Goal: Task Accomplishment & Management: Use online tool/utility

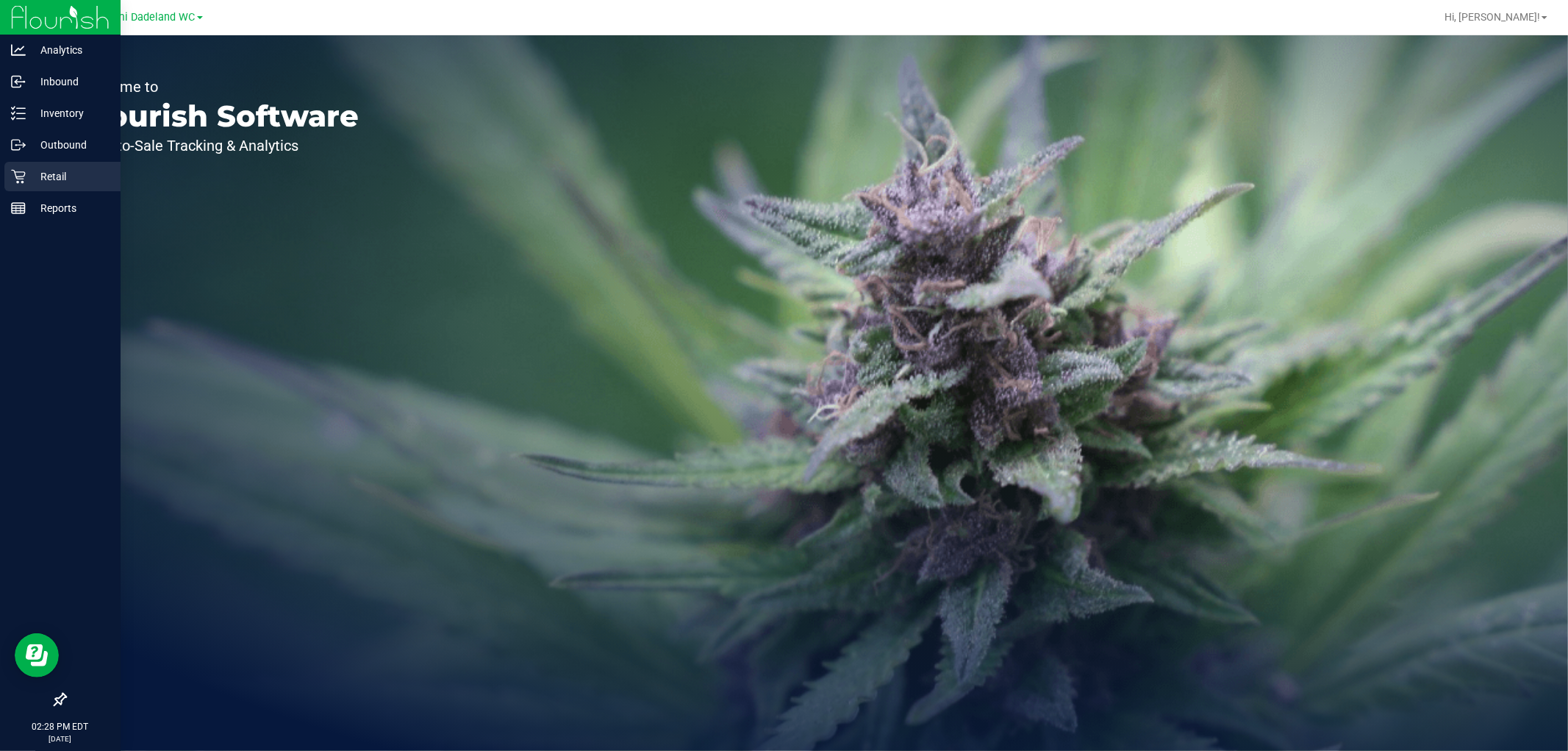
click at [26, 177] on p "Retail" at bounding box center [70, 177] width 88 height 18
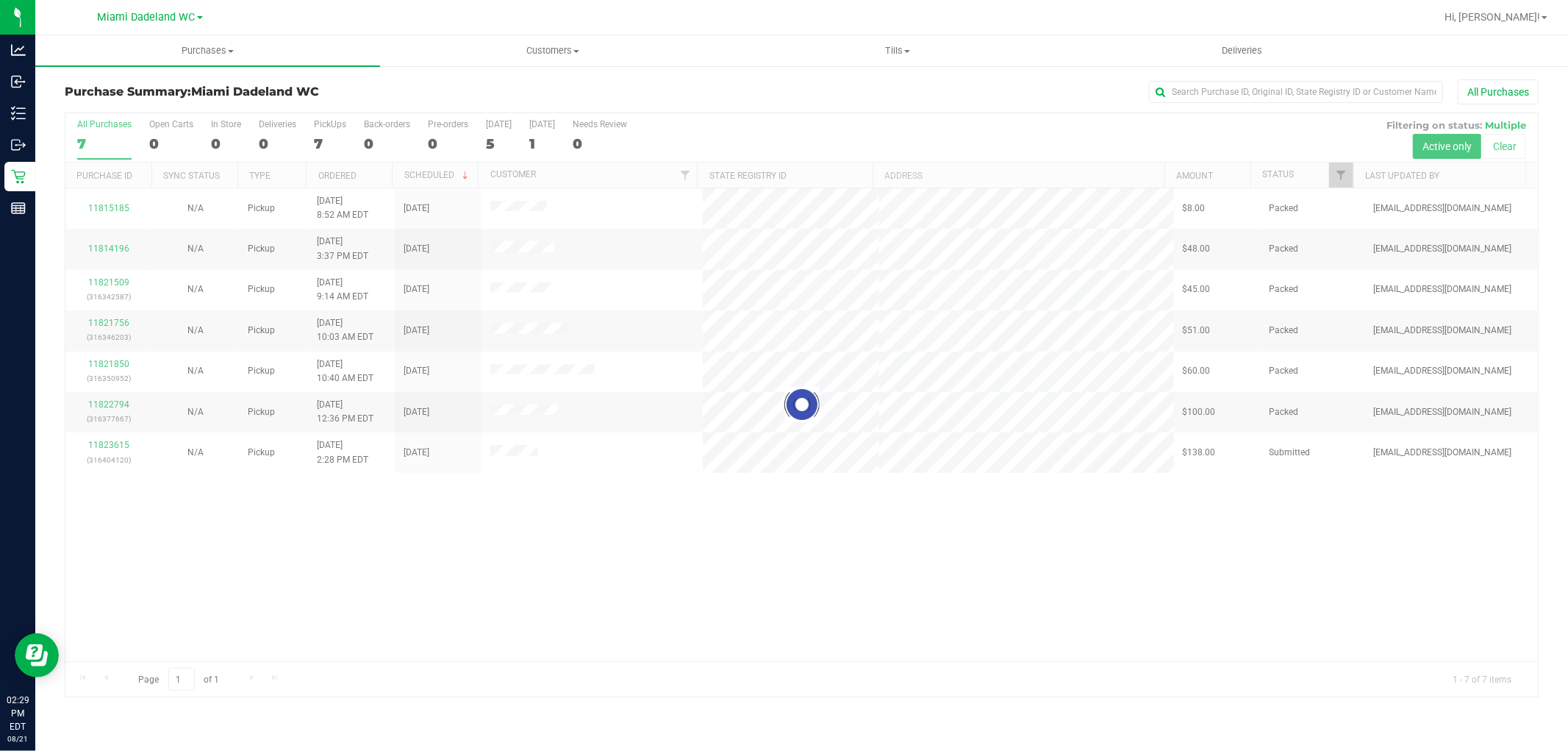
drag, startPoint x: 919, startPoint y: 185, endPoint x: 735, endPoint y: 591, distance: 445.7
click at [735, 591] on div at bounding box center [801, 405] width 1472 height 583
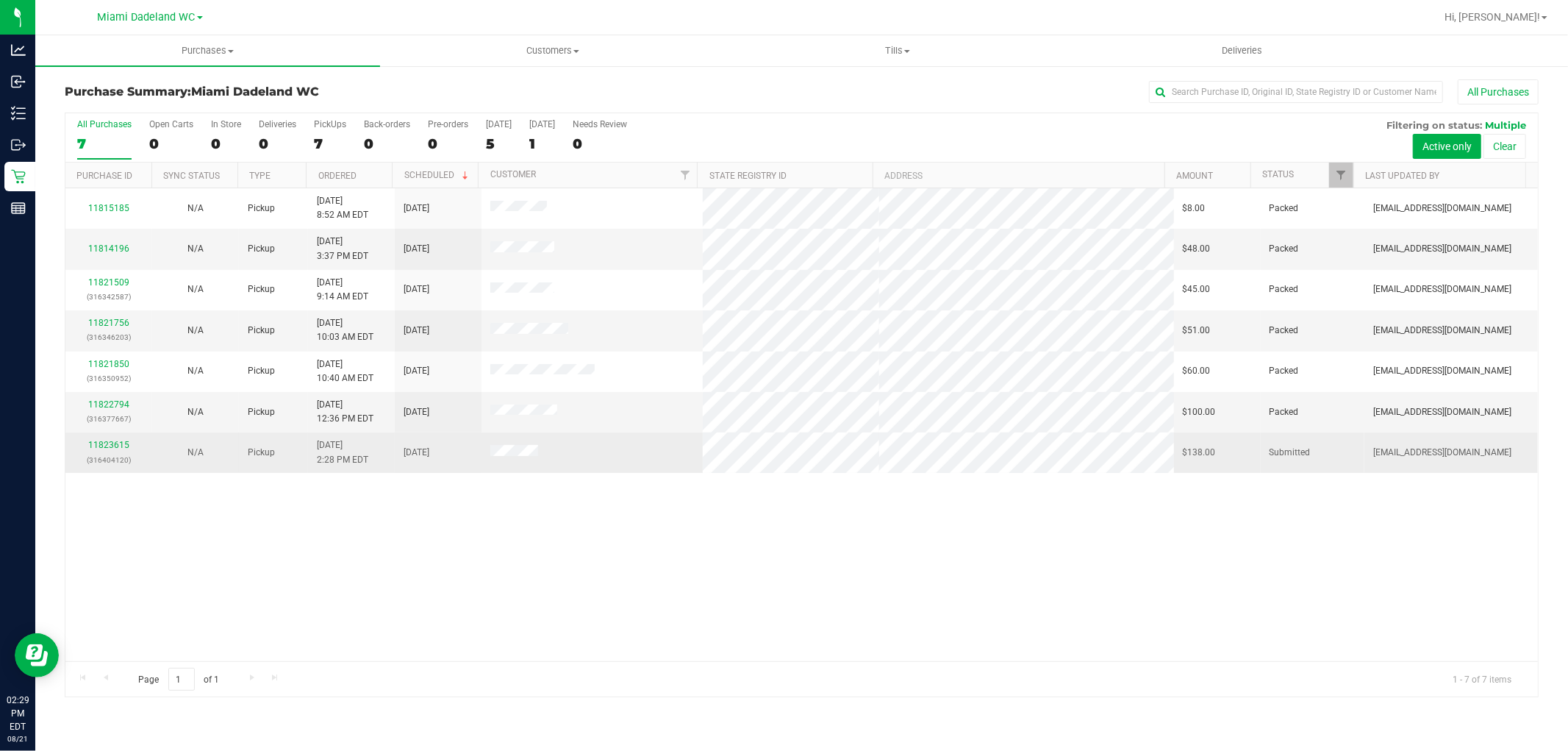
click at [99, 439] on div "11823615 (316404120)" at bounding box center [109, 452] width 69 height 28
click at [107, 445] on link "11823615" at bounding box center [109, 445] width 42 height 10
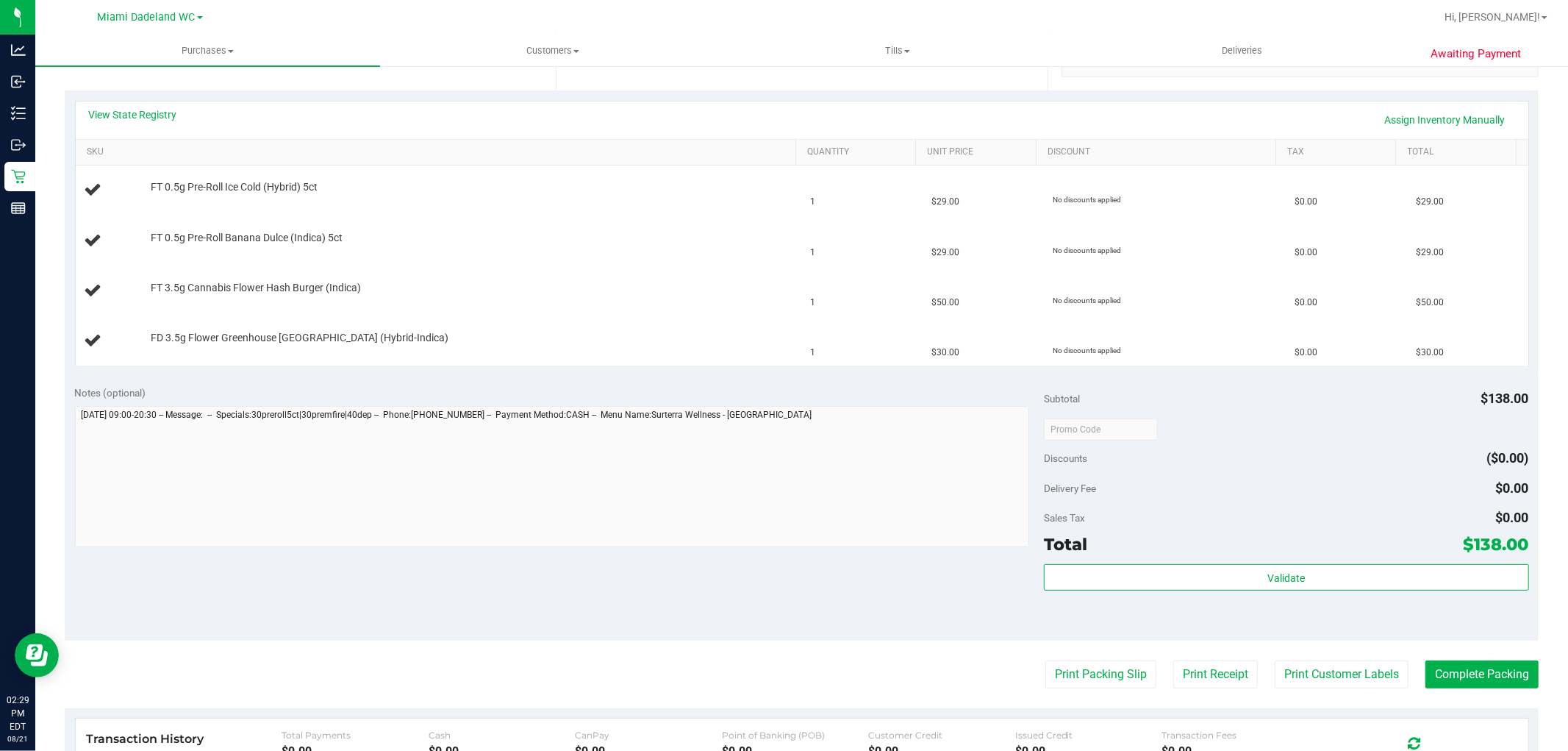
scroll to position [569, 0]
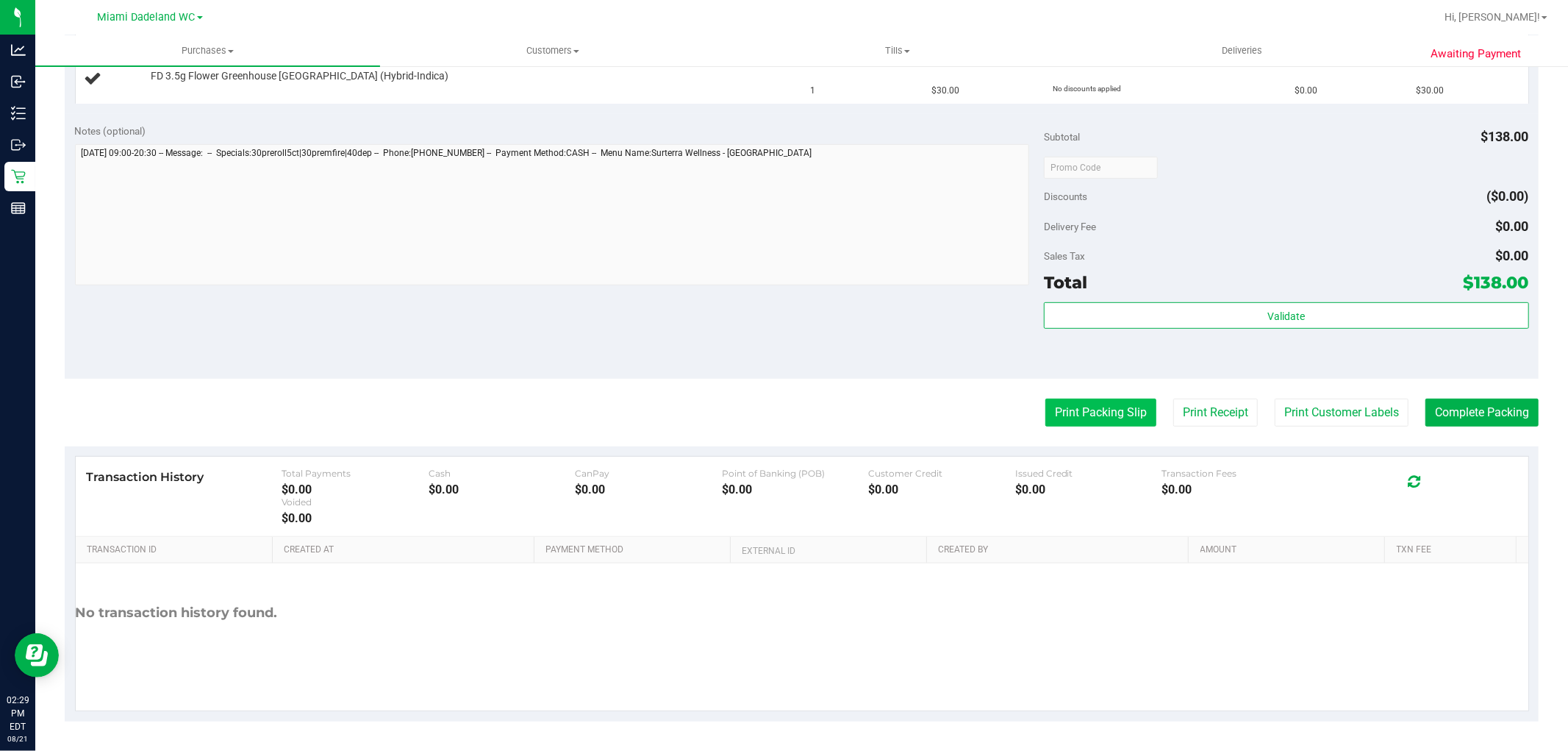
click at [1084, 408] on button "Print Packing Slip" at bounding box center [1101, 412] width 111 height 28
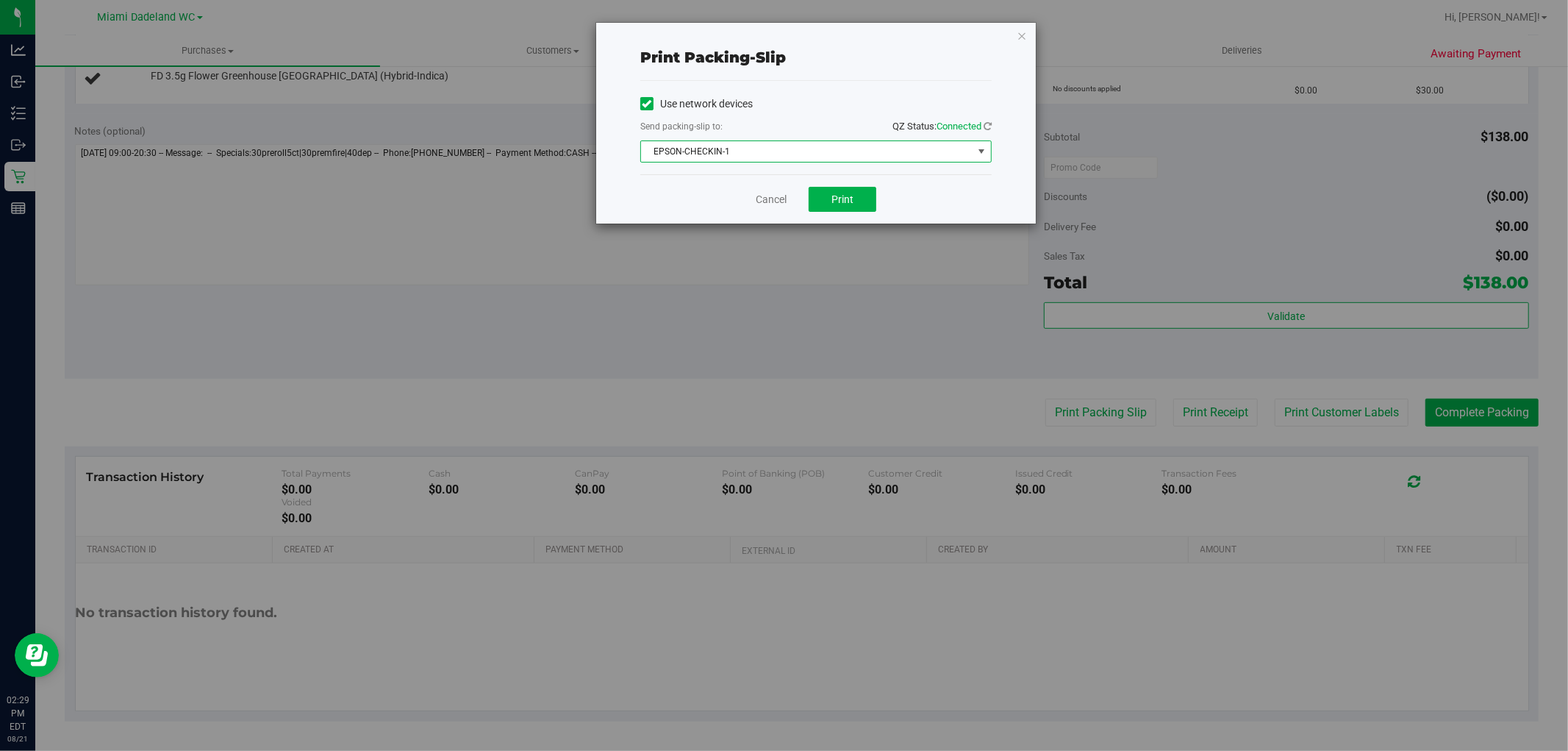
click at [821, 157] on span "EPSON-CHECKIN-1" at bounding box center [806, 151] width 332 height 20
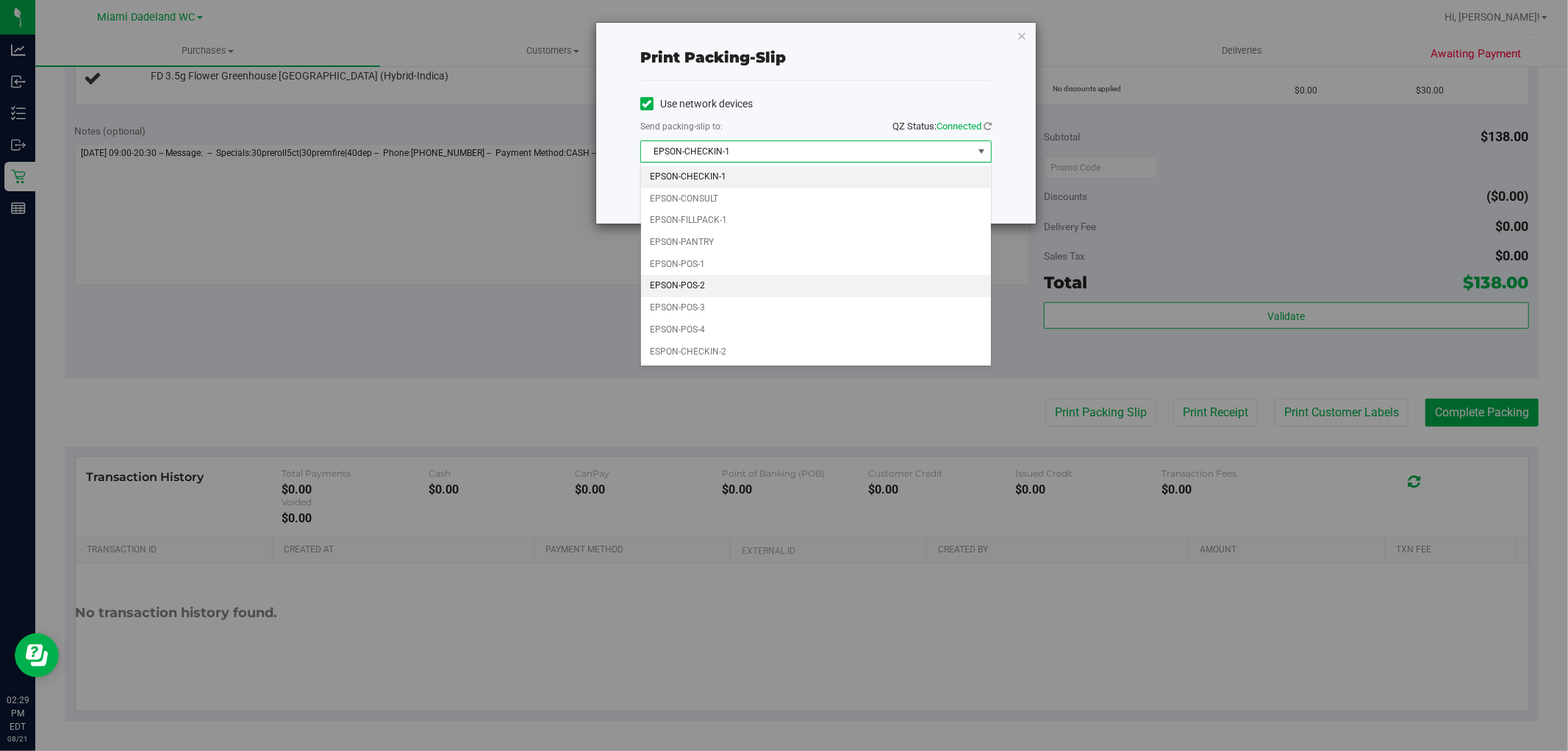
click at [840, 290] on li "EPSON-POS-2" at bounding box center [816, 286] width 350 height 22
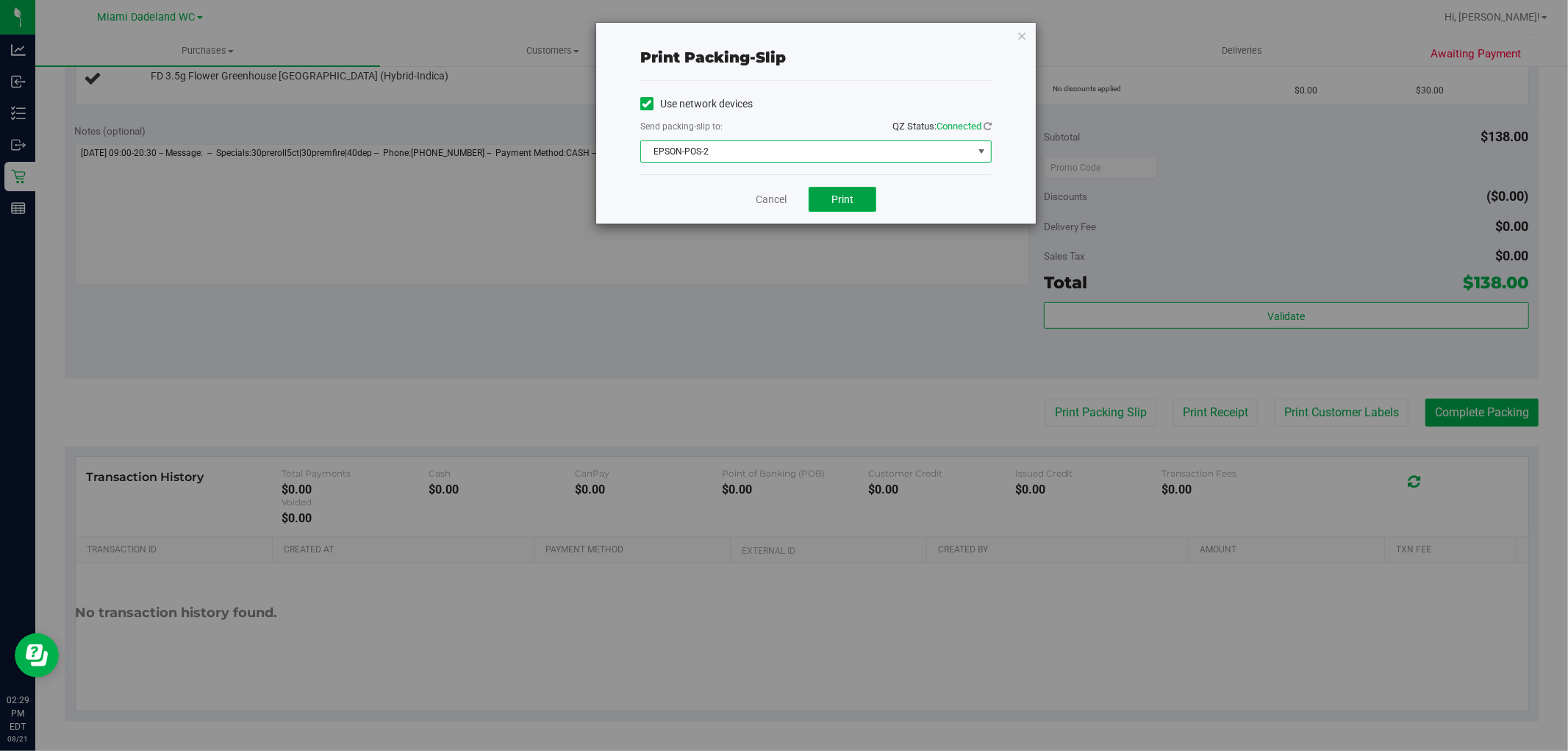
click at [848, 207] on button "Print" at bounding box center [843, 199] width 68 height 25
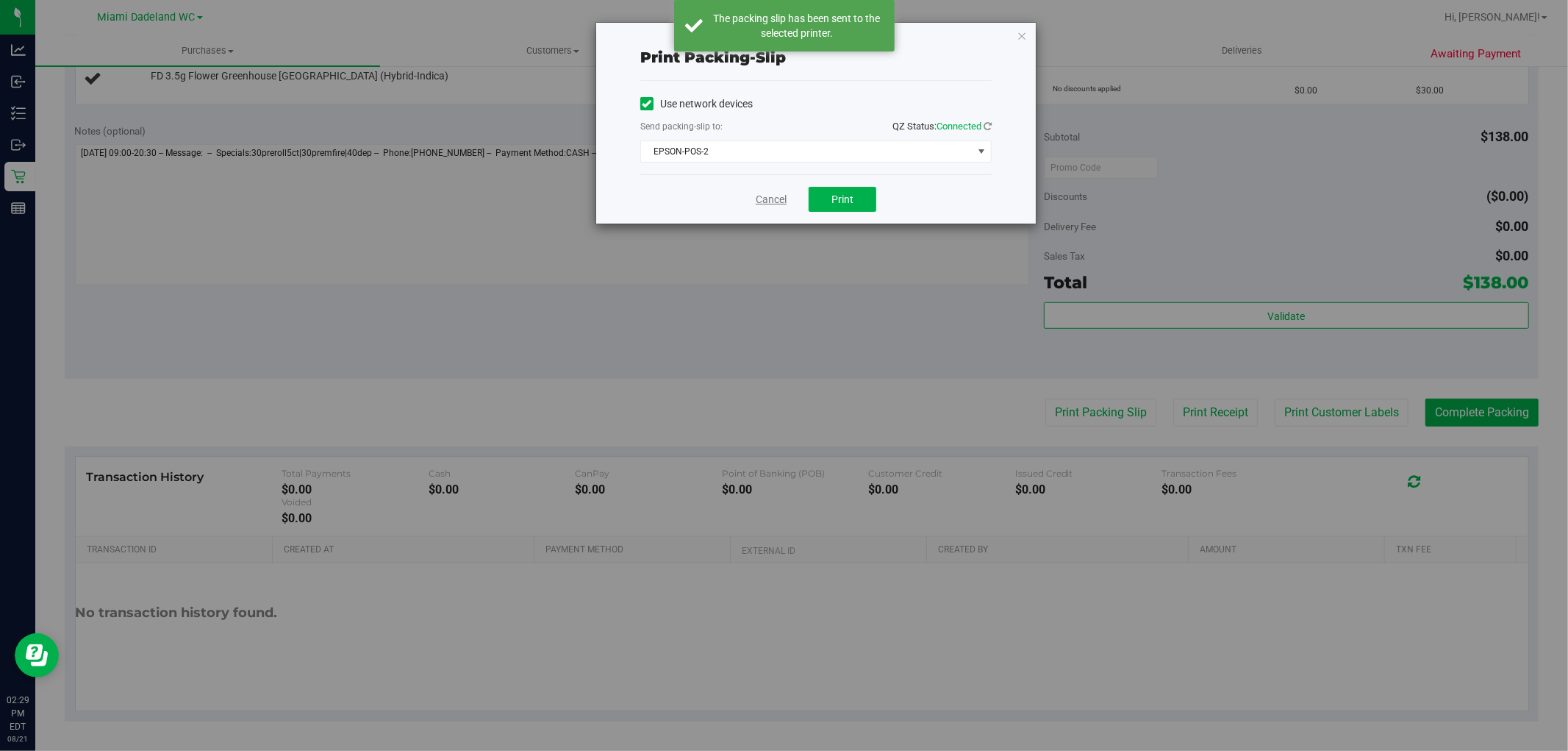
click at [773, 202] on link "Cancel" at bounding box center [771, 199] width 31 height 15
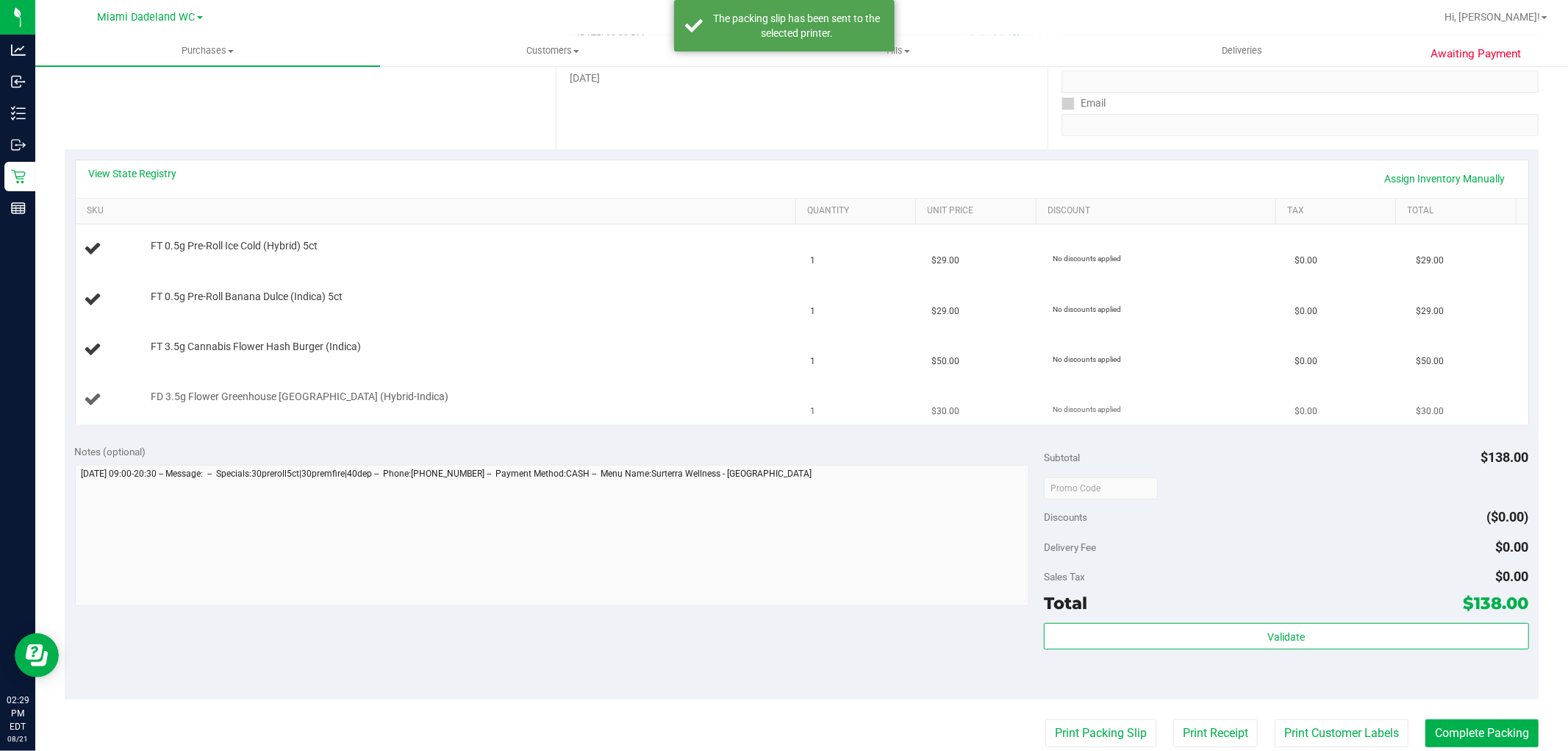
scroll to position [241, 0]
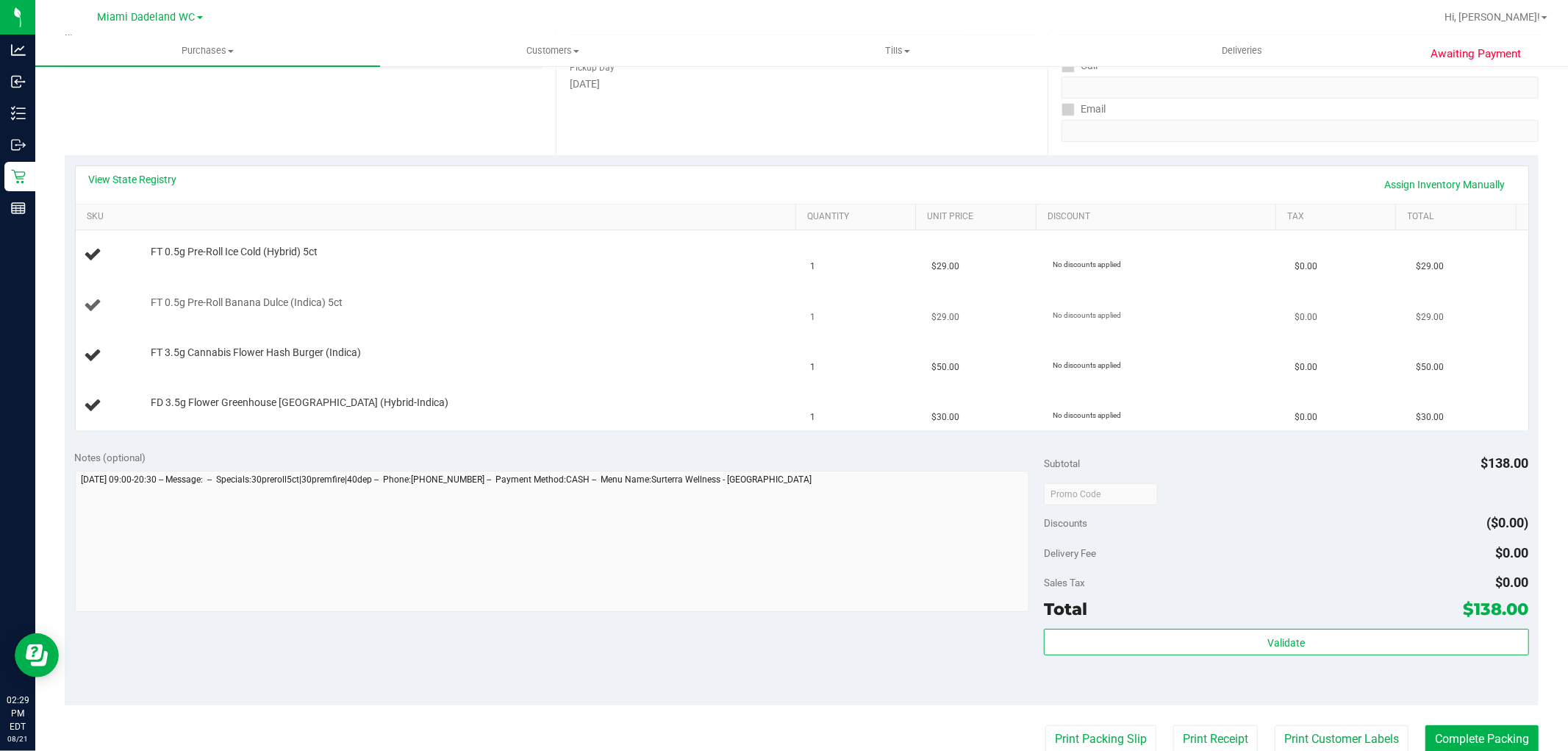
click at [1002, 324] on td "$29.00" at bounding box center [983, 305] width 121 height 50
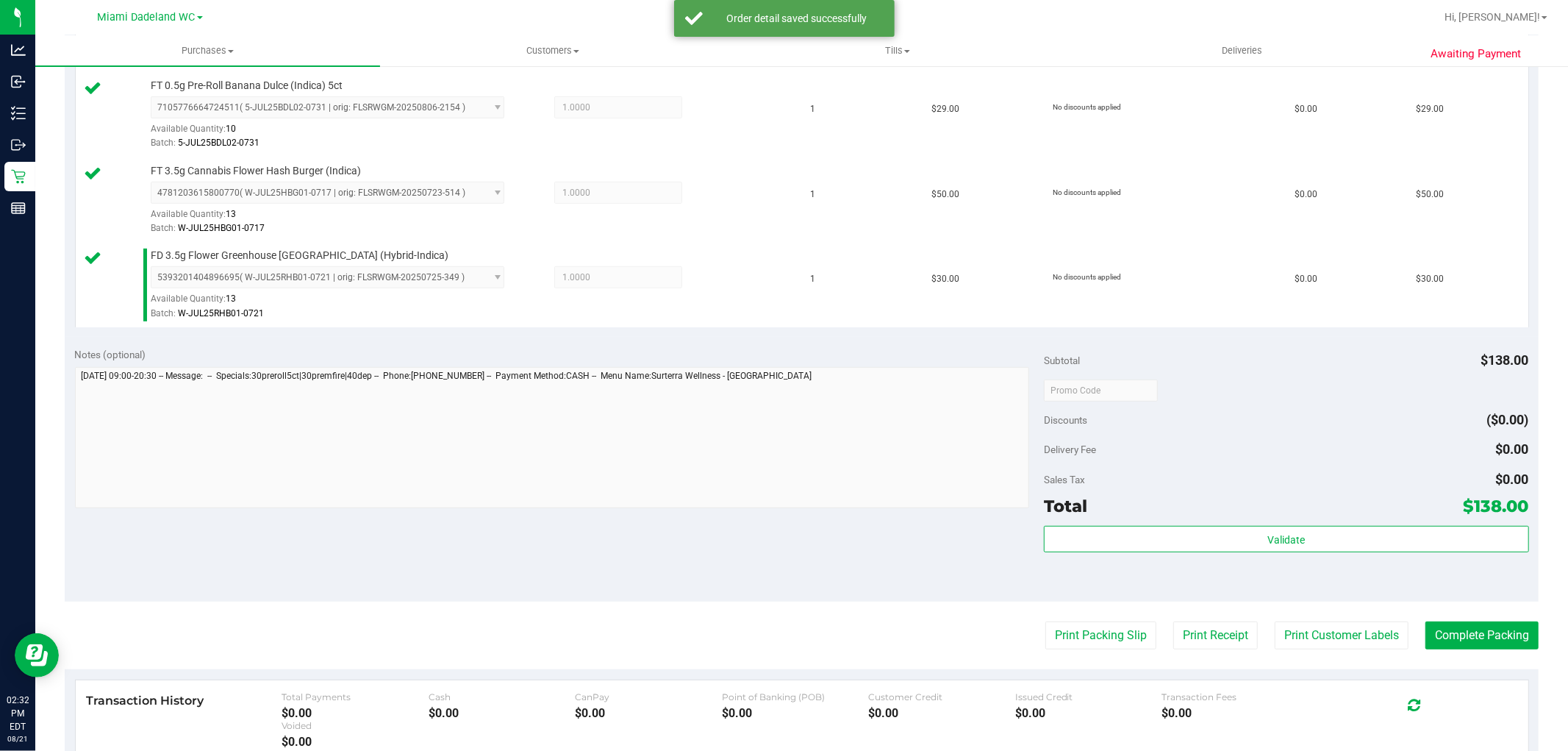
scroll to position [709, 0]
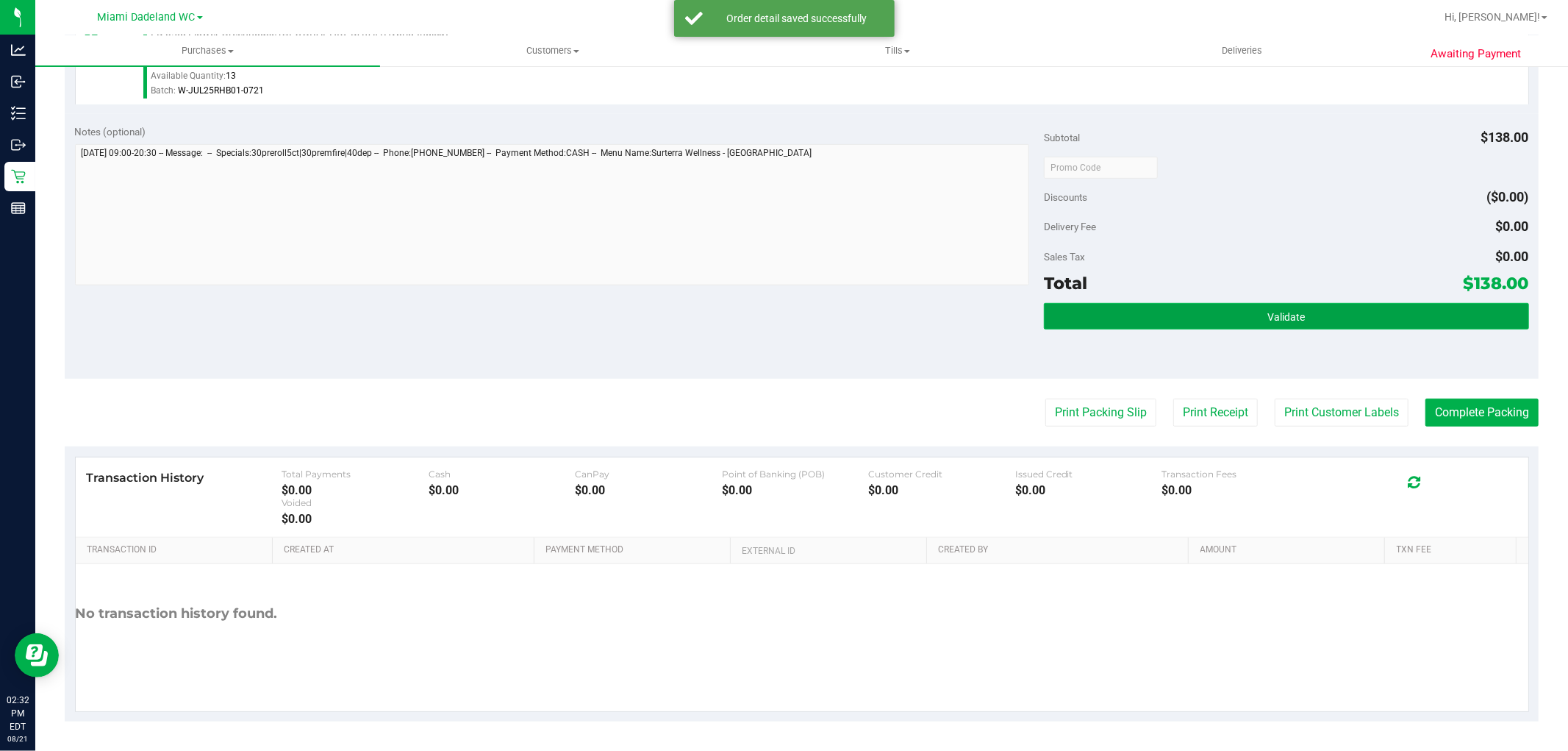
click at [1292, 303] on button "Validate" at bounding box center [1286, 316] width 484 height 26
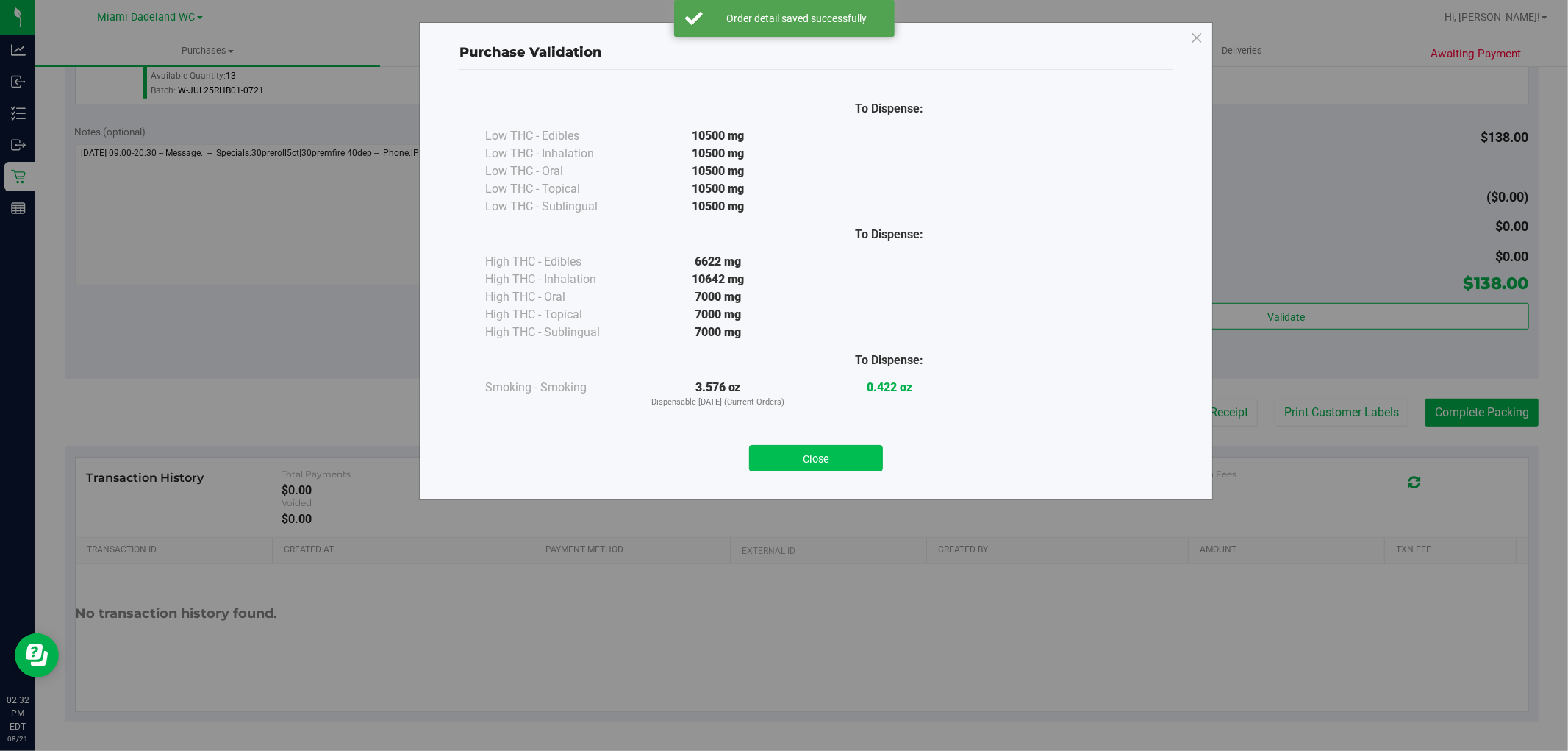
click at [834, 456] on button "Close" at bounding box center [816, 457] width 134 height 26
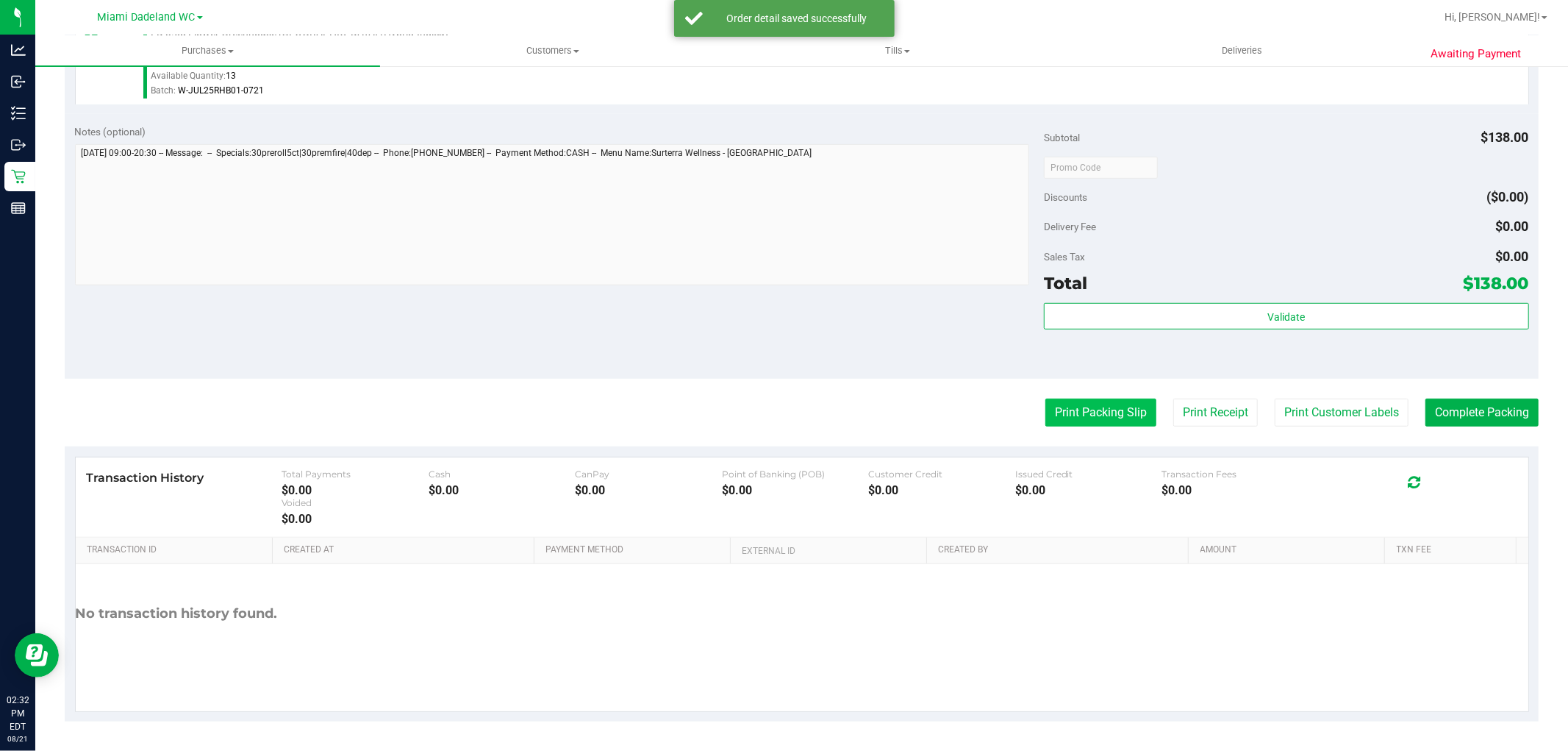
click at [1094, 401] on button "Print Packing Slip" at bounding box center [1101, 412] width 111 height 28
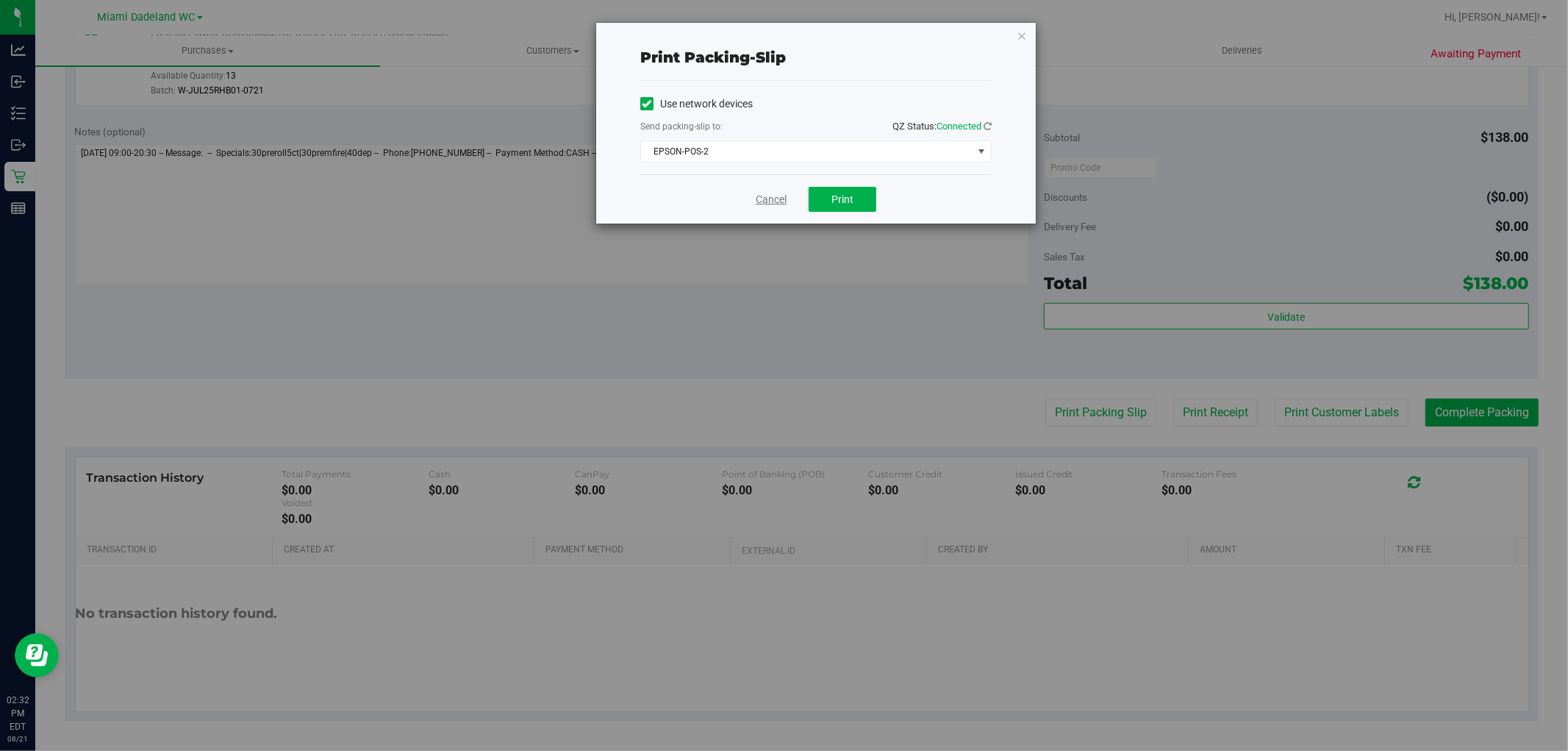
click at [772, 197] on link "Cancel" at bounding box center [771, 199] width 31 height 15
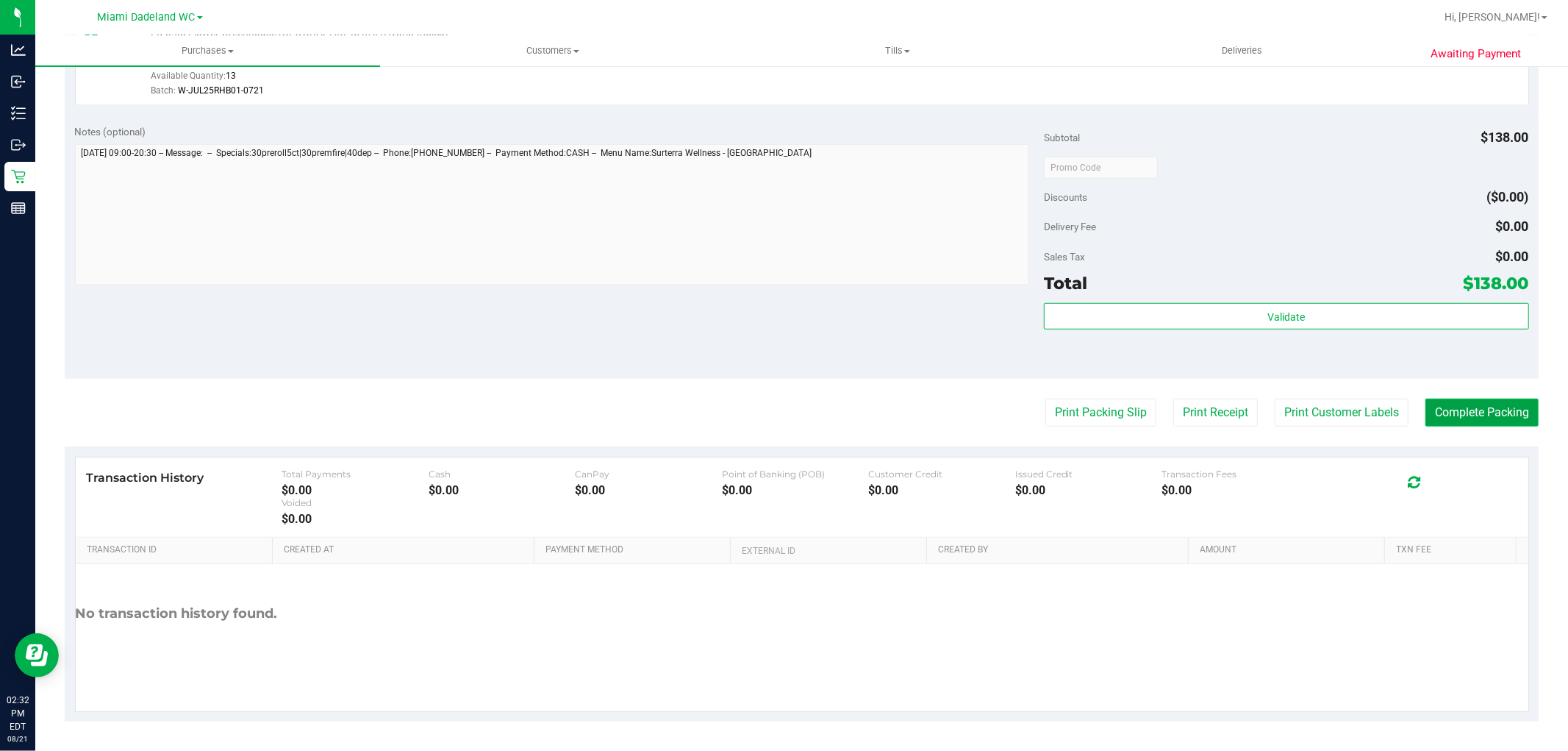
click at [1490, 414] on button "Complete Packing" at bounding box center [1482, 412] width 114 height 28
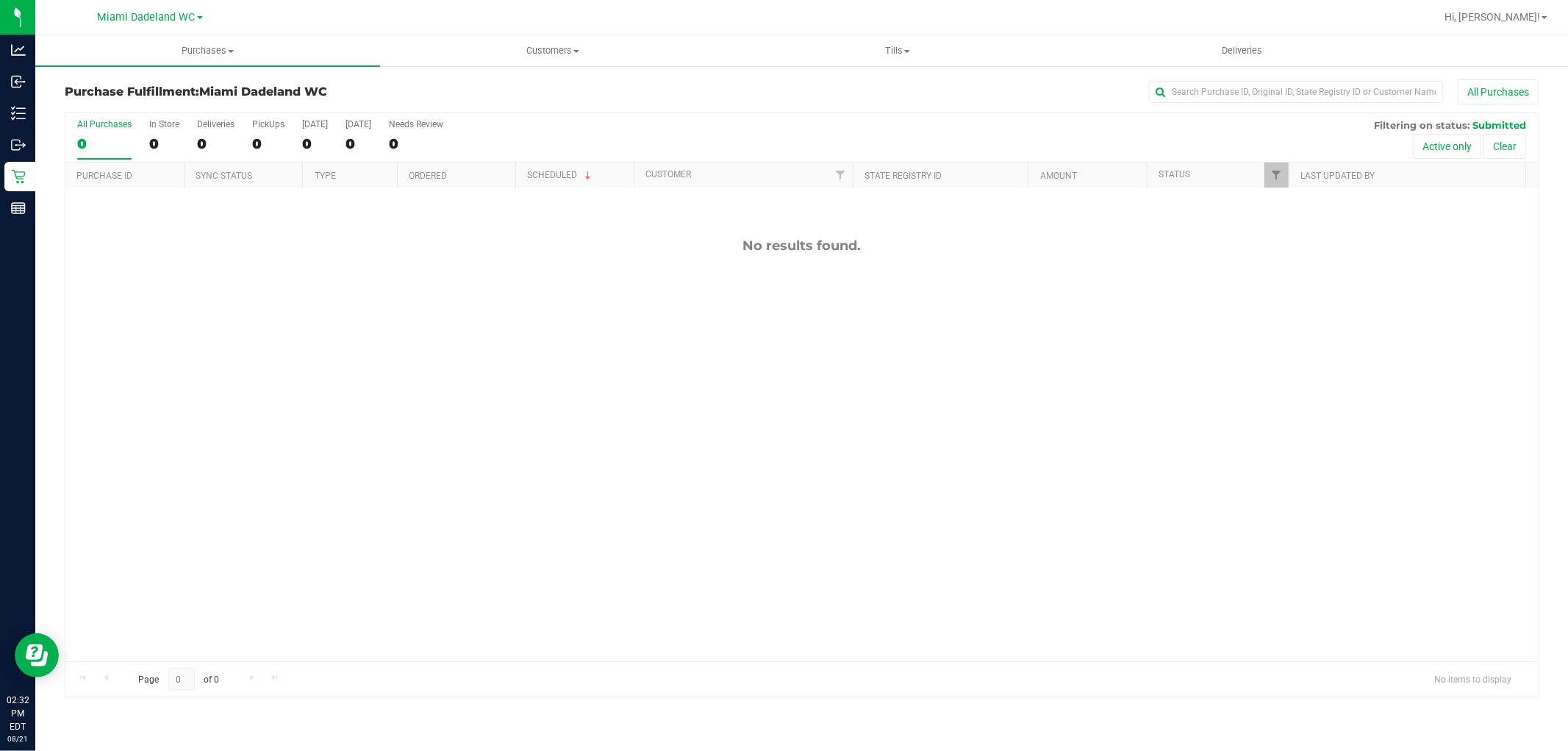
scroll to position [98, 0]
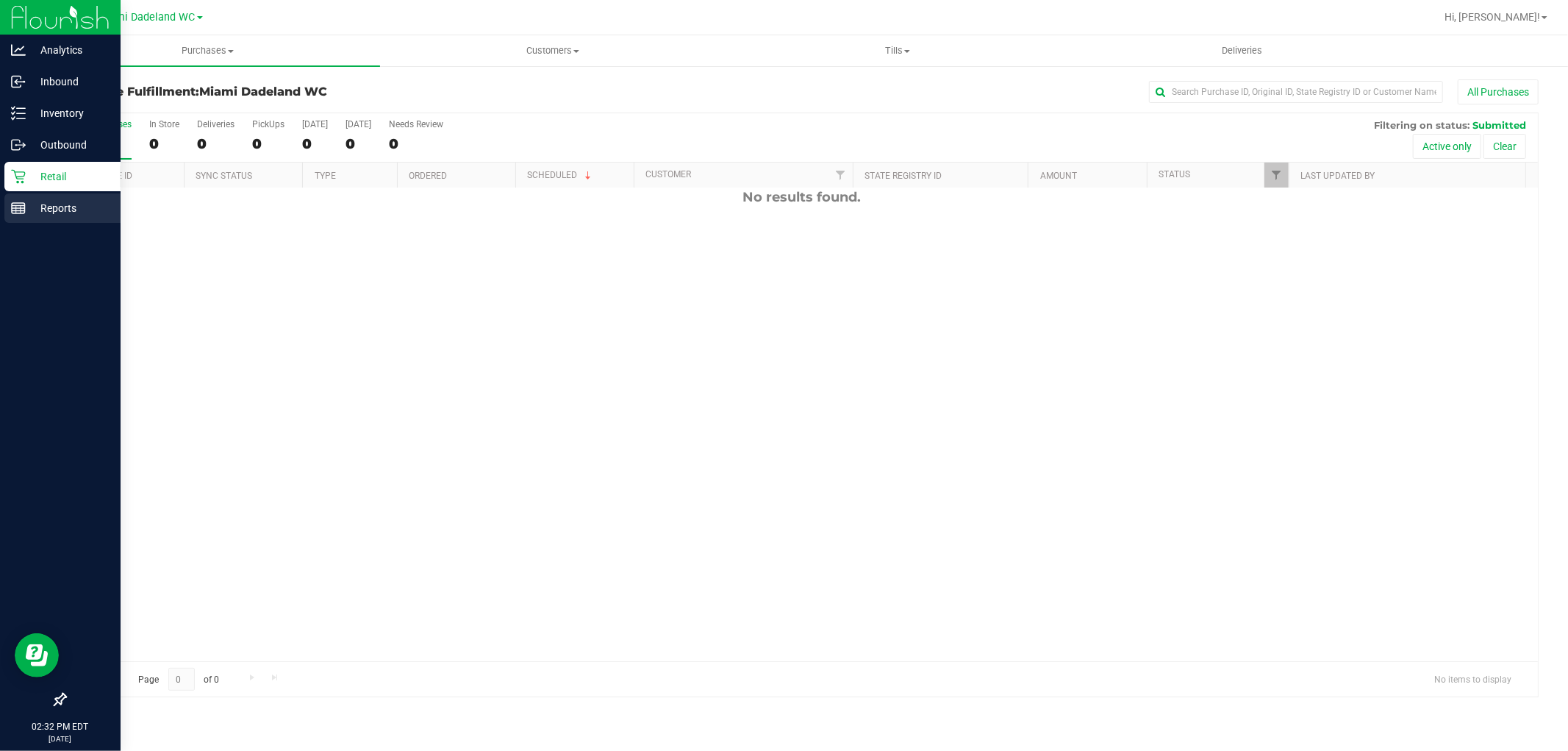
click at [59, 196] on div "Reports" at bounding box center [62, 208] width 116 height 30
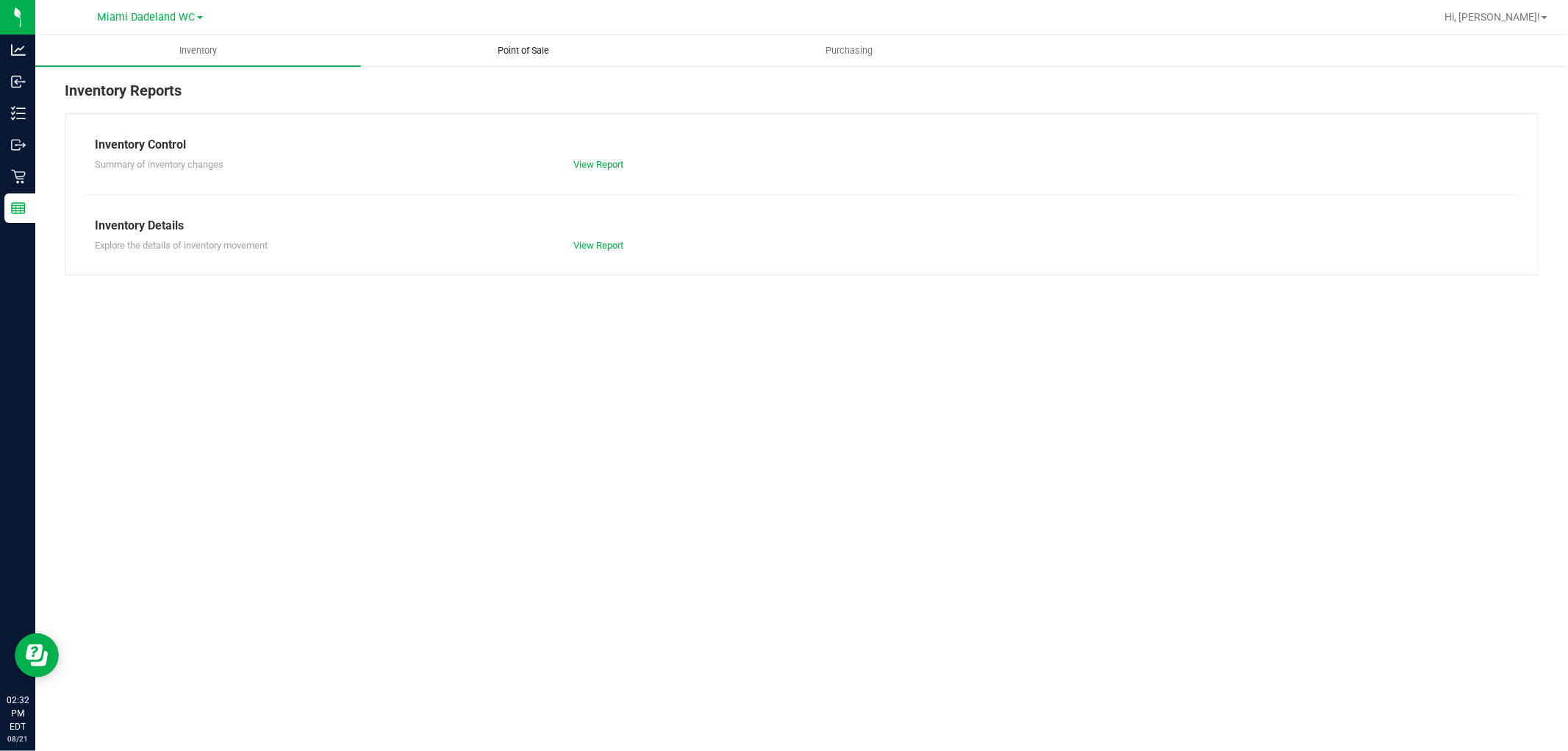
click at [521, 61] on uib-tab-heading "Point of Sale" at bounding box center [524, 50] width 324 height 30
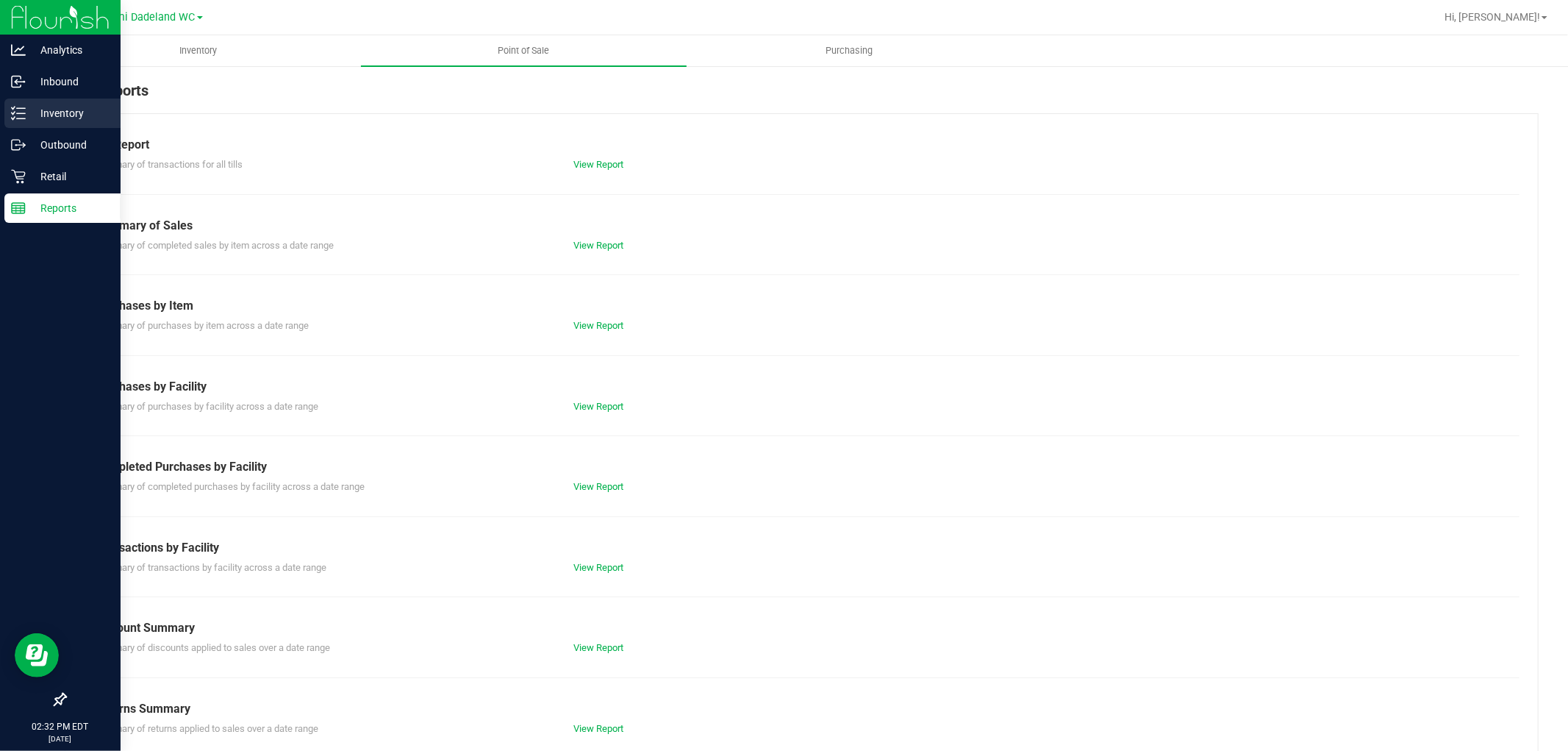
click at [78, 121] on p "Inventory" at bounding box center [70, 113] width 88 height 18
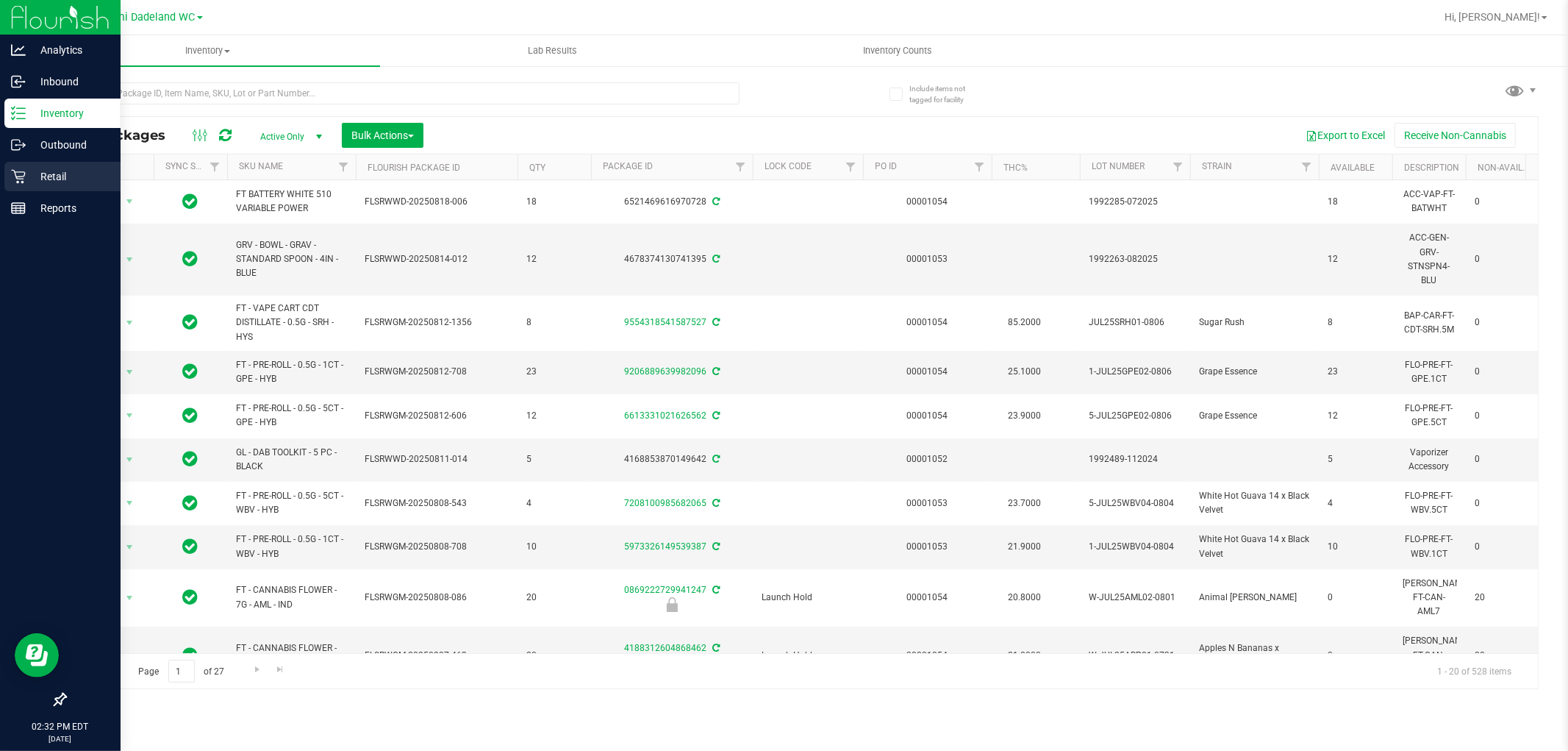
click at [97, 177] on p "Retail" at bounding box center [70, 177] width 88 height 18
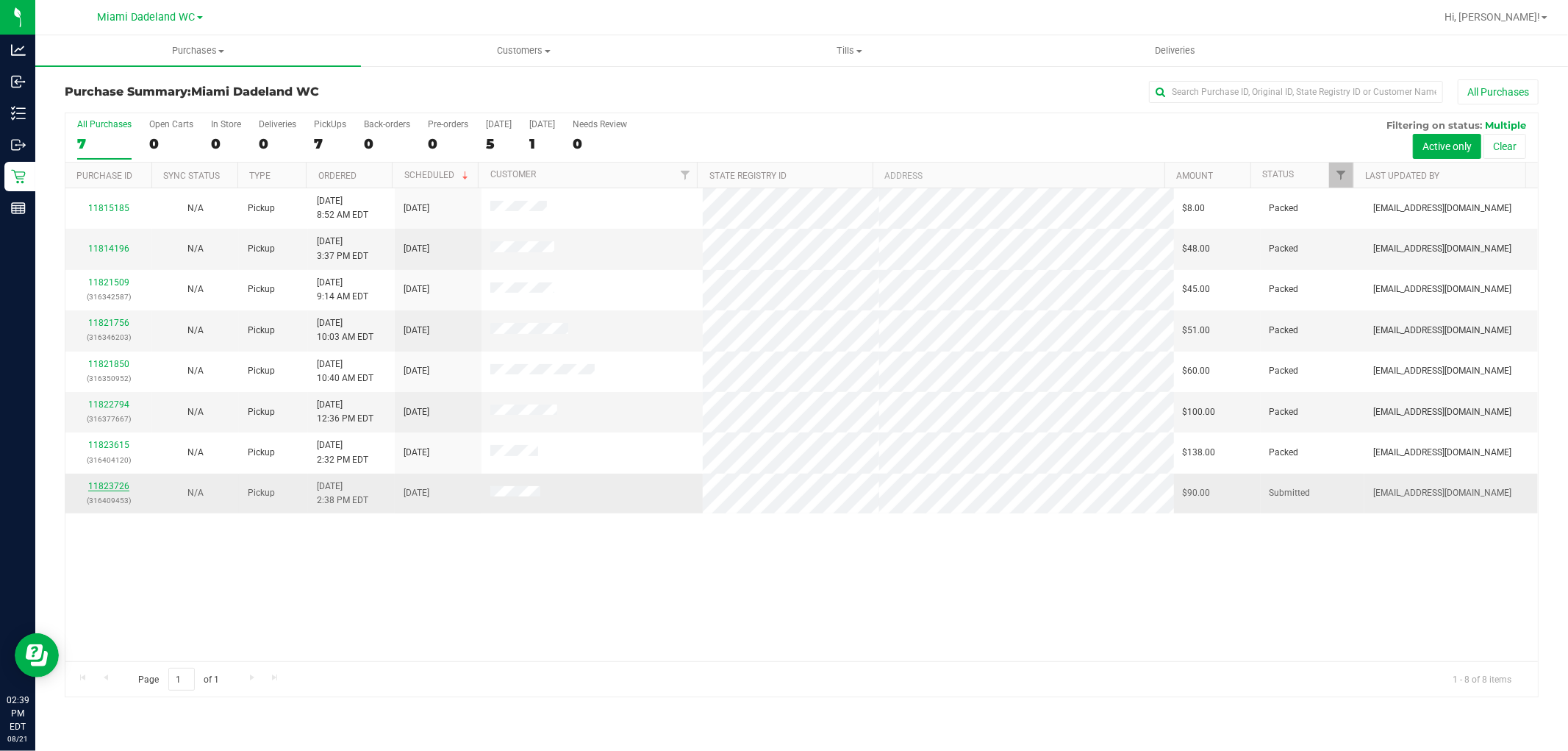
click at [101, 484] on link "11823726" at bounding box center [109, 486] width 42 height 10
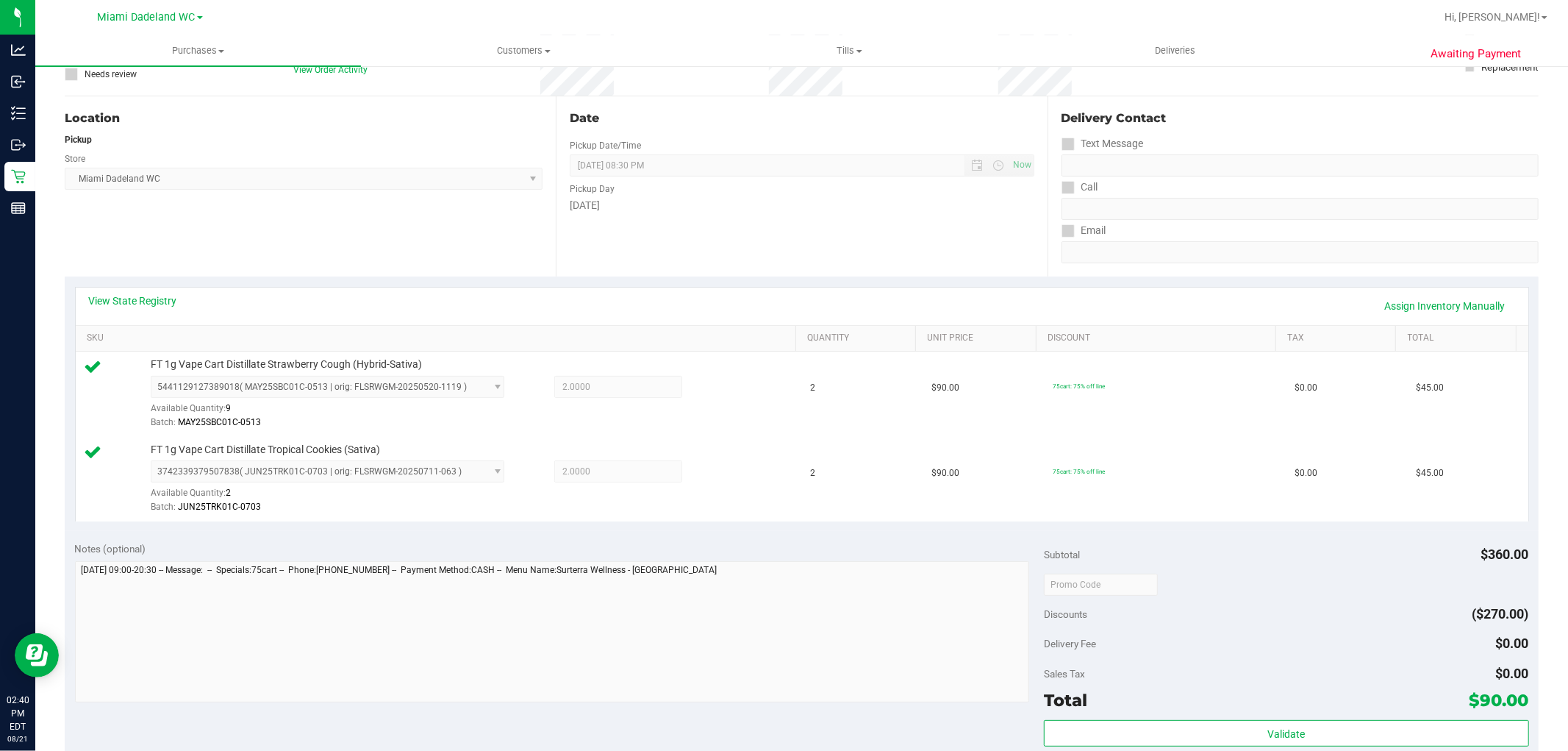
scroll to position [490, 0]
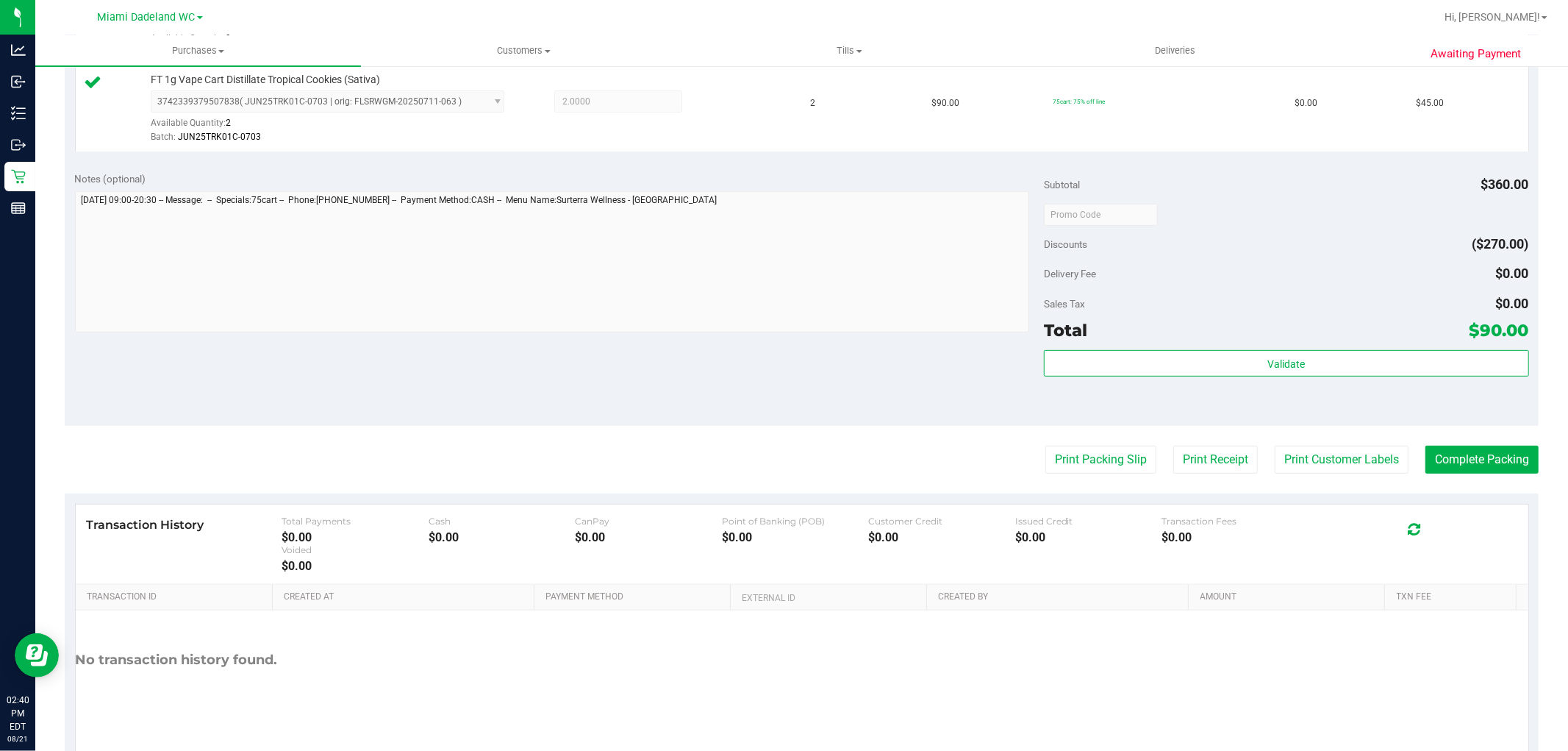
click at [1225, 378] on div "Validate" at bounding box center [1286, 384] width 484 height 66
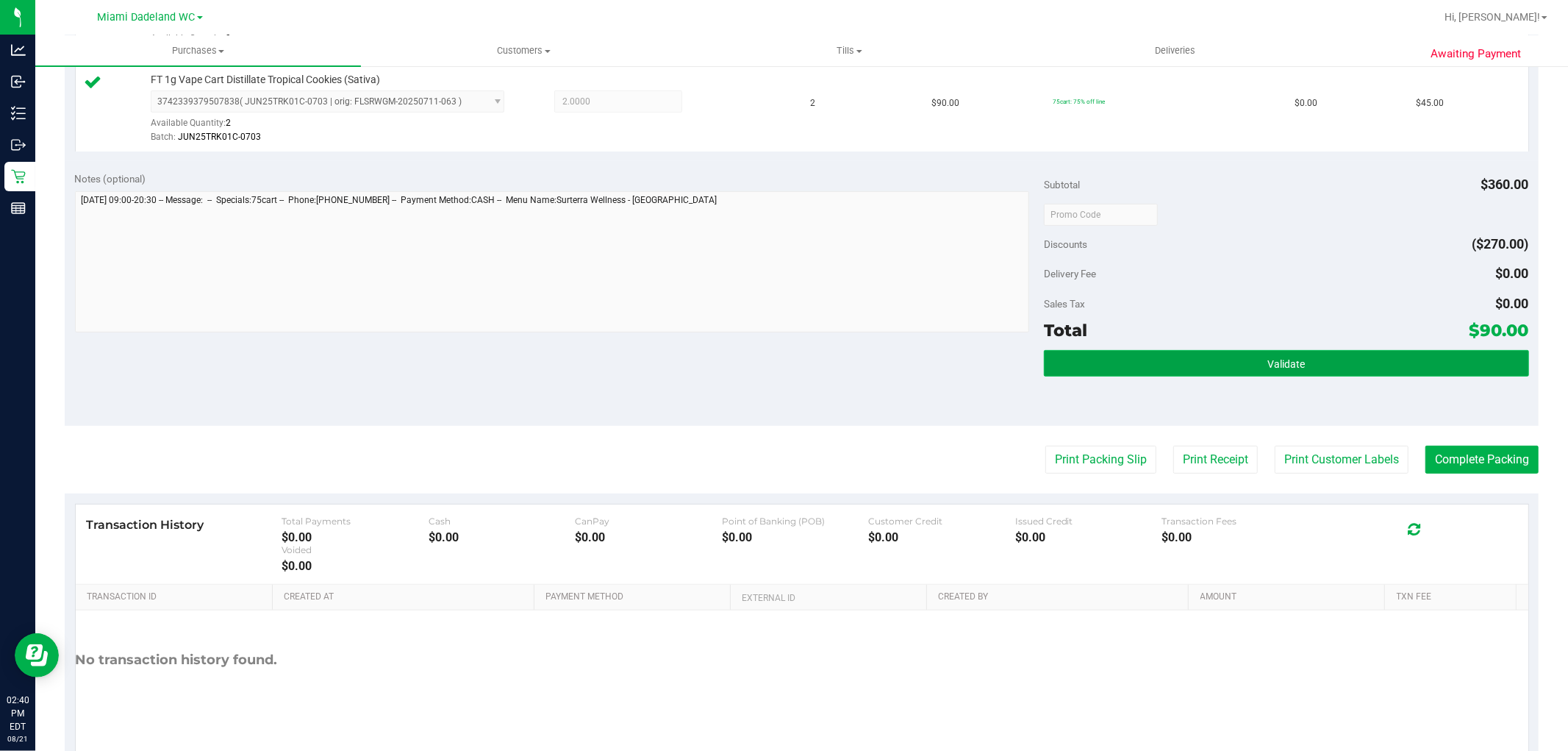
click at [1228, 370] on button "Validate" at bounding box center [1286, 363] width 484 height 26
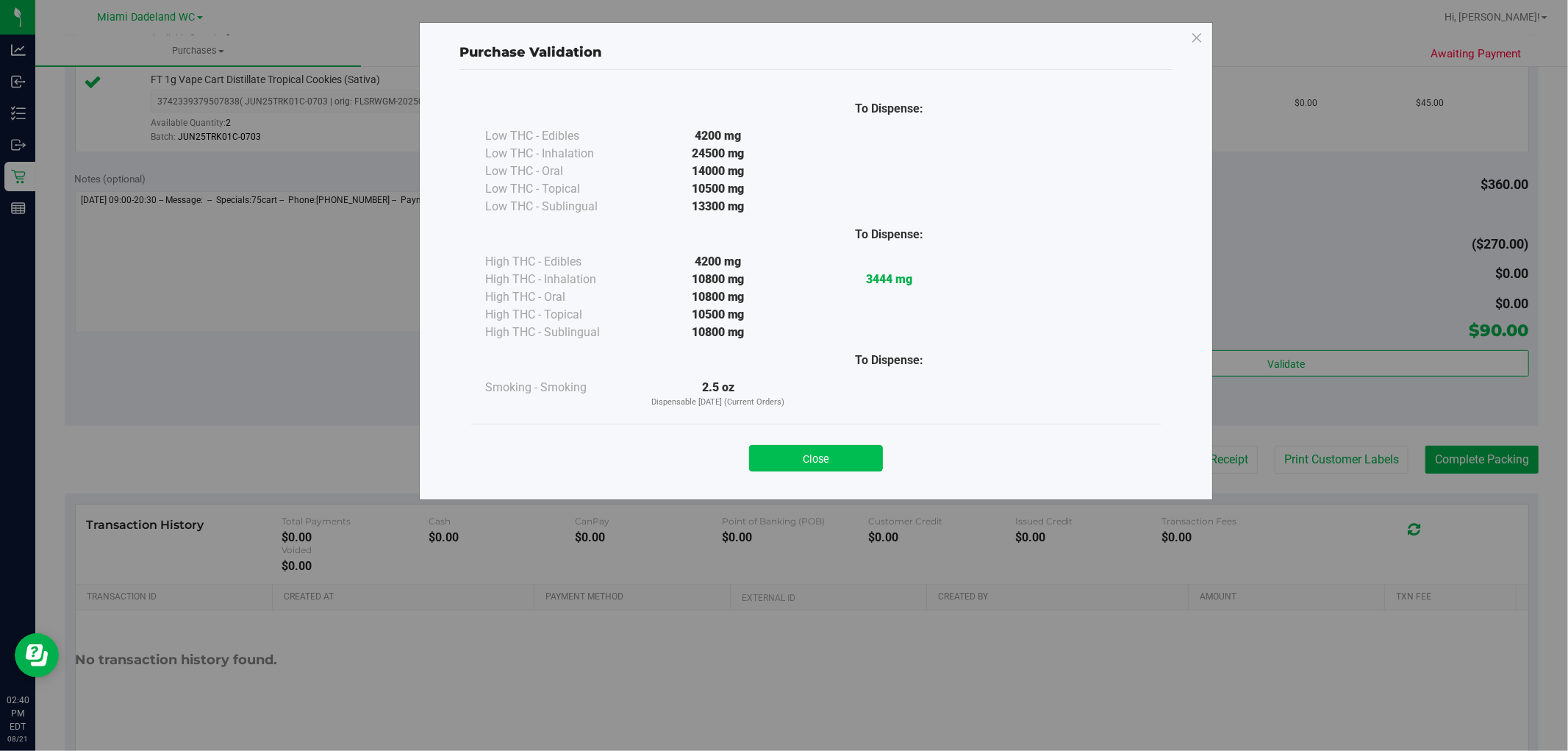
click at [864, 467] on button "Close" at bounding box center [816, 457] width 134 height 26
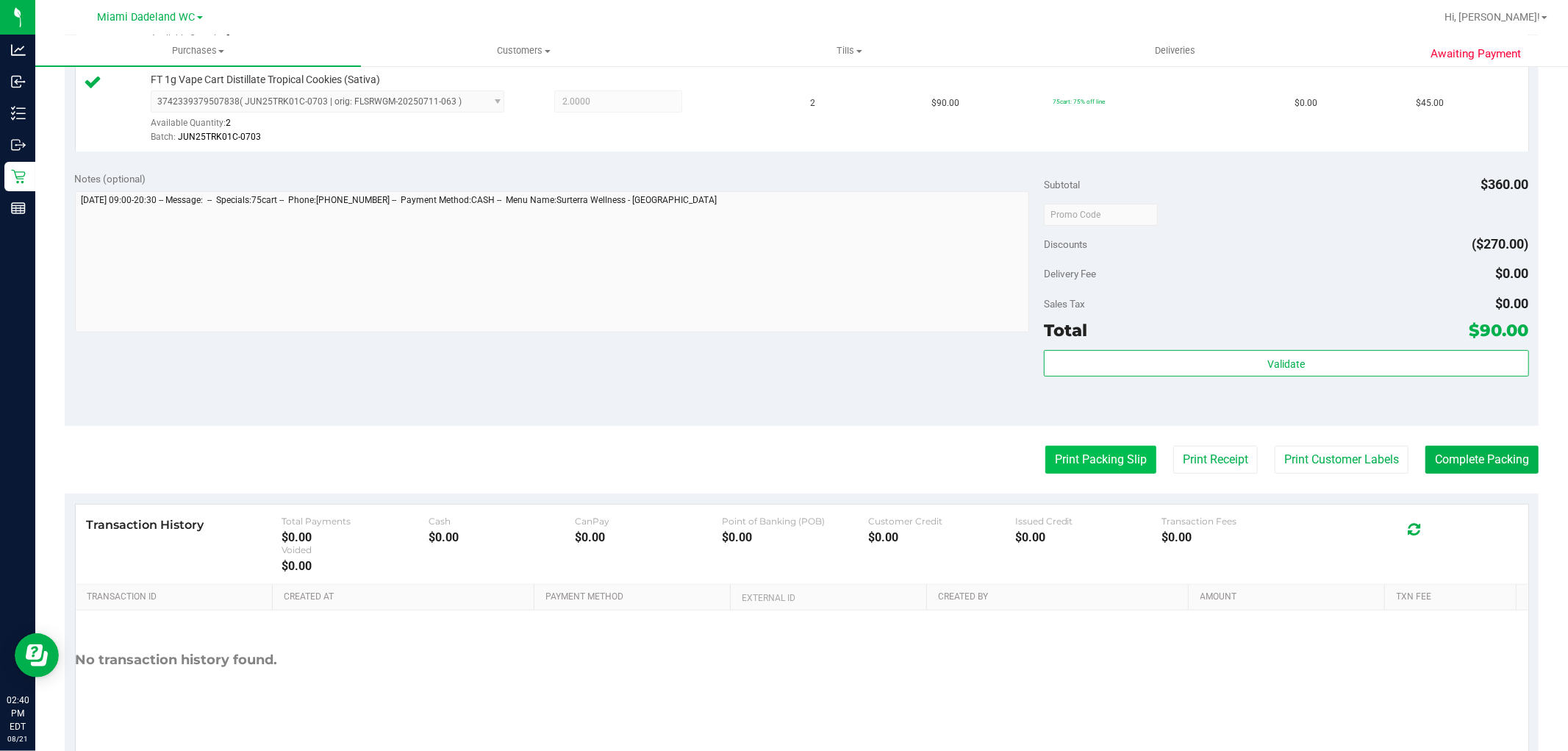
click at [1057, 453] on button "Print Packing Slip" at bounding box center [1101, 459] width 111 height 28
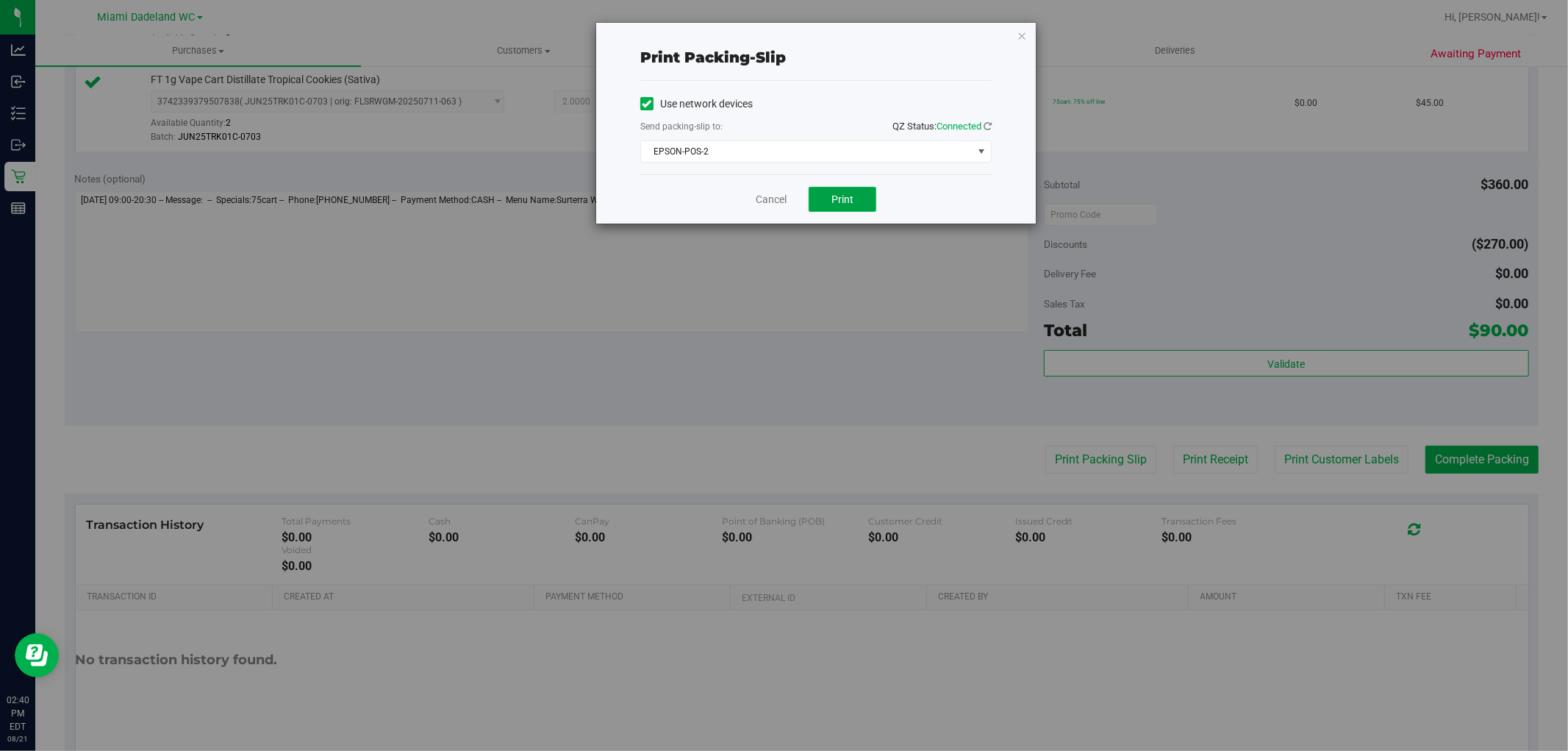
click at [859, 192] on button "Print" at bounding box center [843, 199] width 68 height 25
click at [767, 204] on link "Cancel" at bounding box center [771, 199] width 31 height 15
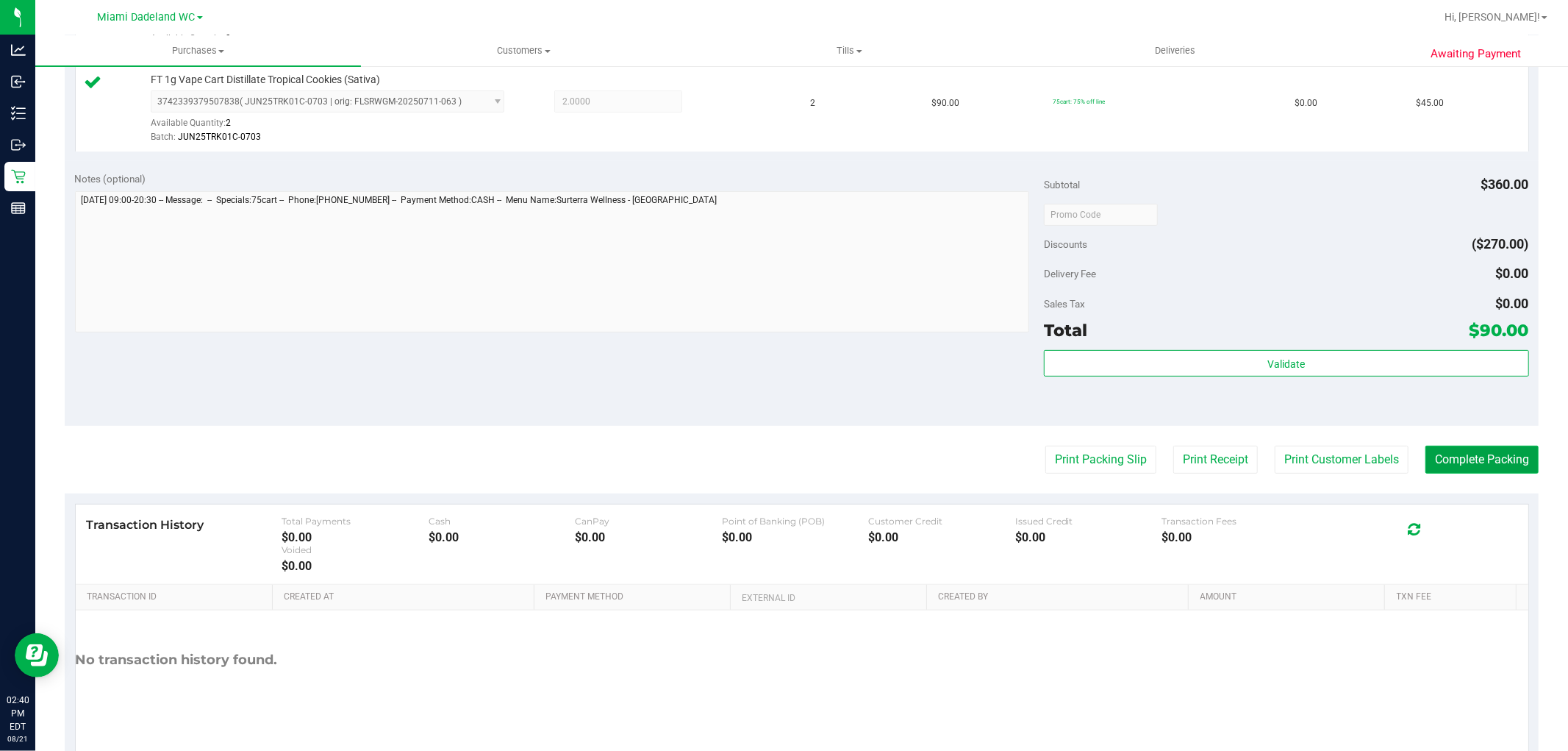
click at [1437, 446] on button "Complete Packing" at bounding box center [1482, 459] width 114 height 28
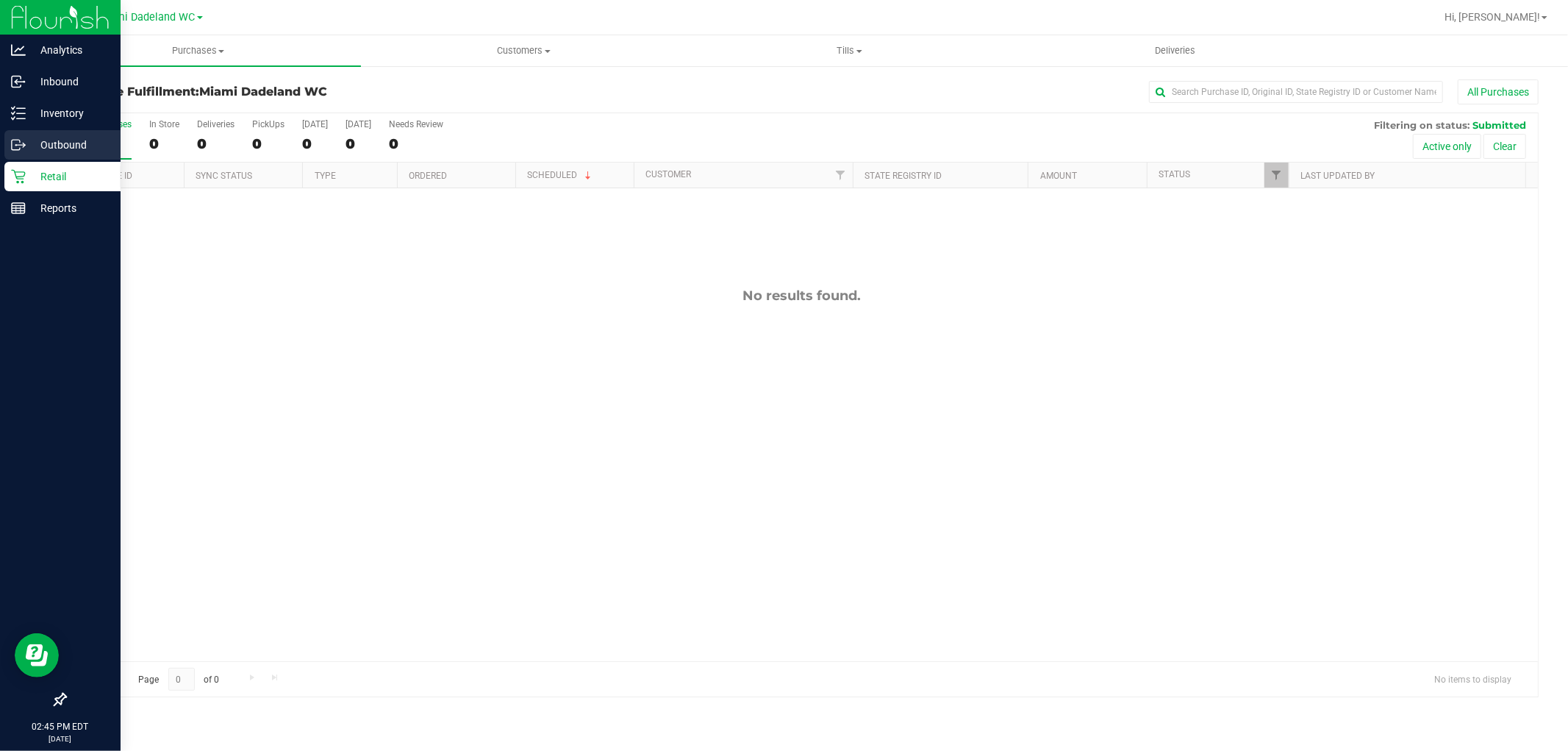
click at [76, 141] on p "Outbound" at bounding box center [70, 144] width 88 height 18
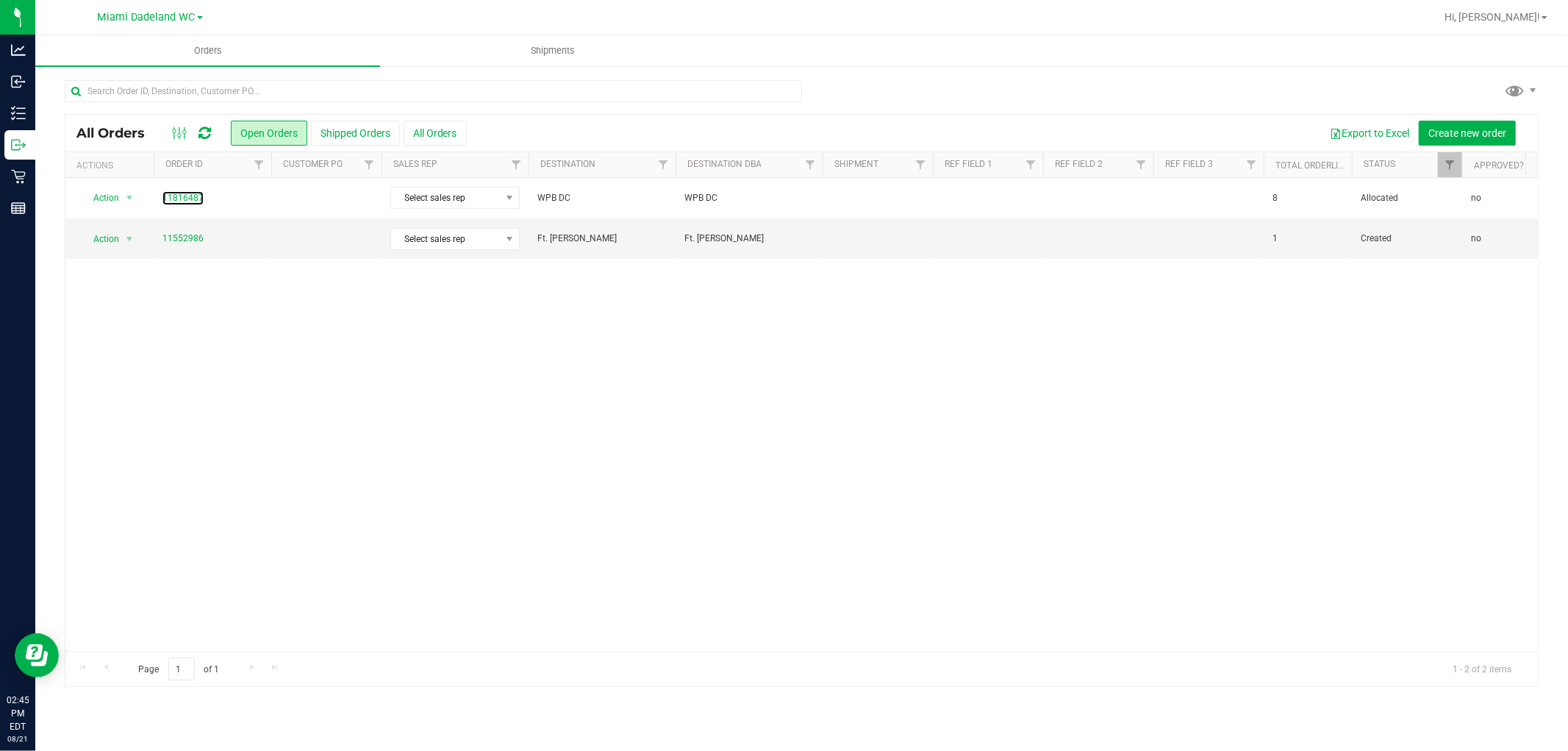
click at [198, 196] on link "11816487" at bounding box center [183, 198] width 42 height 14
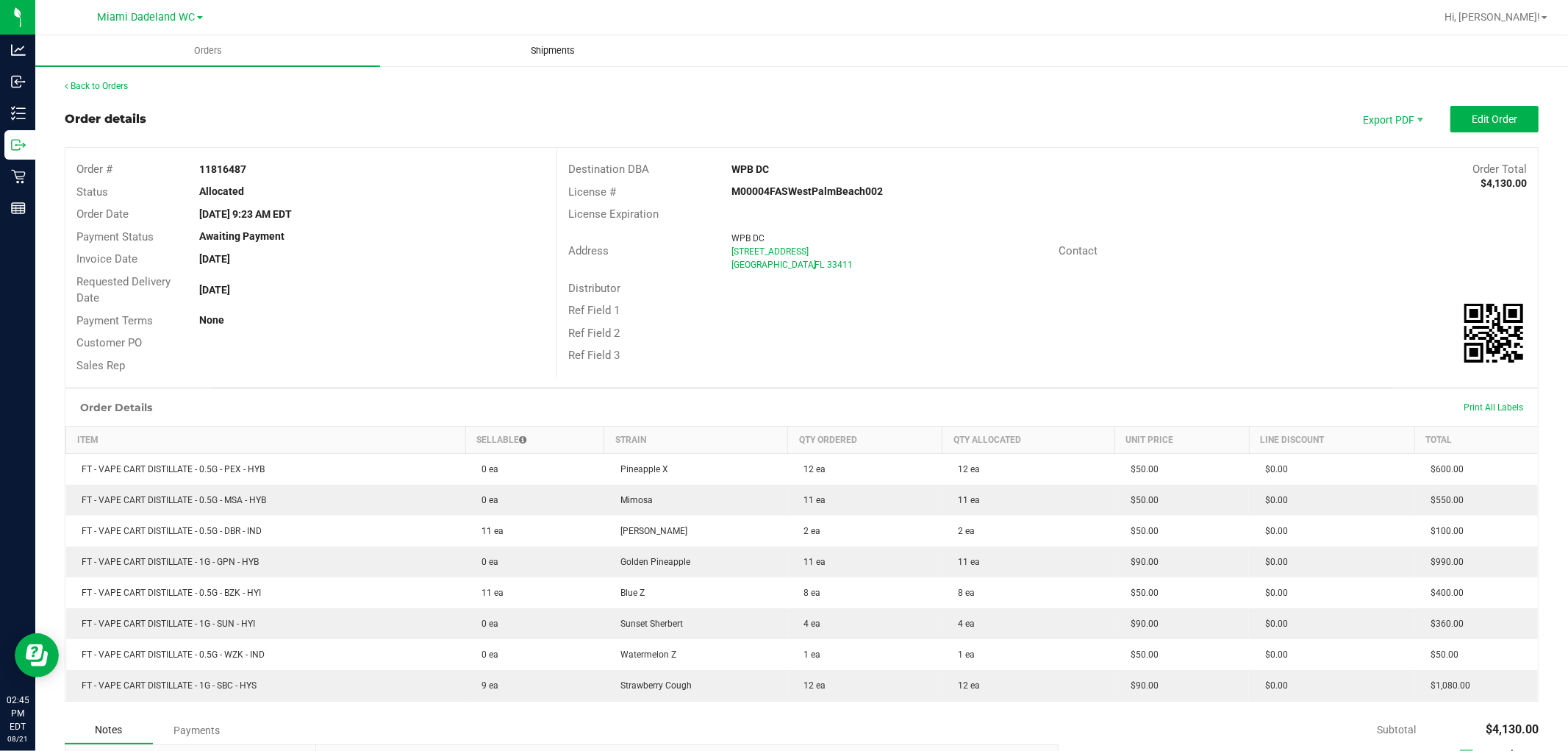
click at [538, 52] on span "Shipments" at bounding box center [552, 51] width 84 height 14
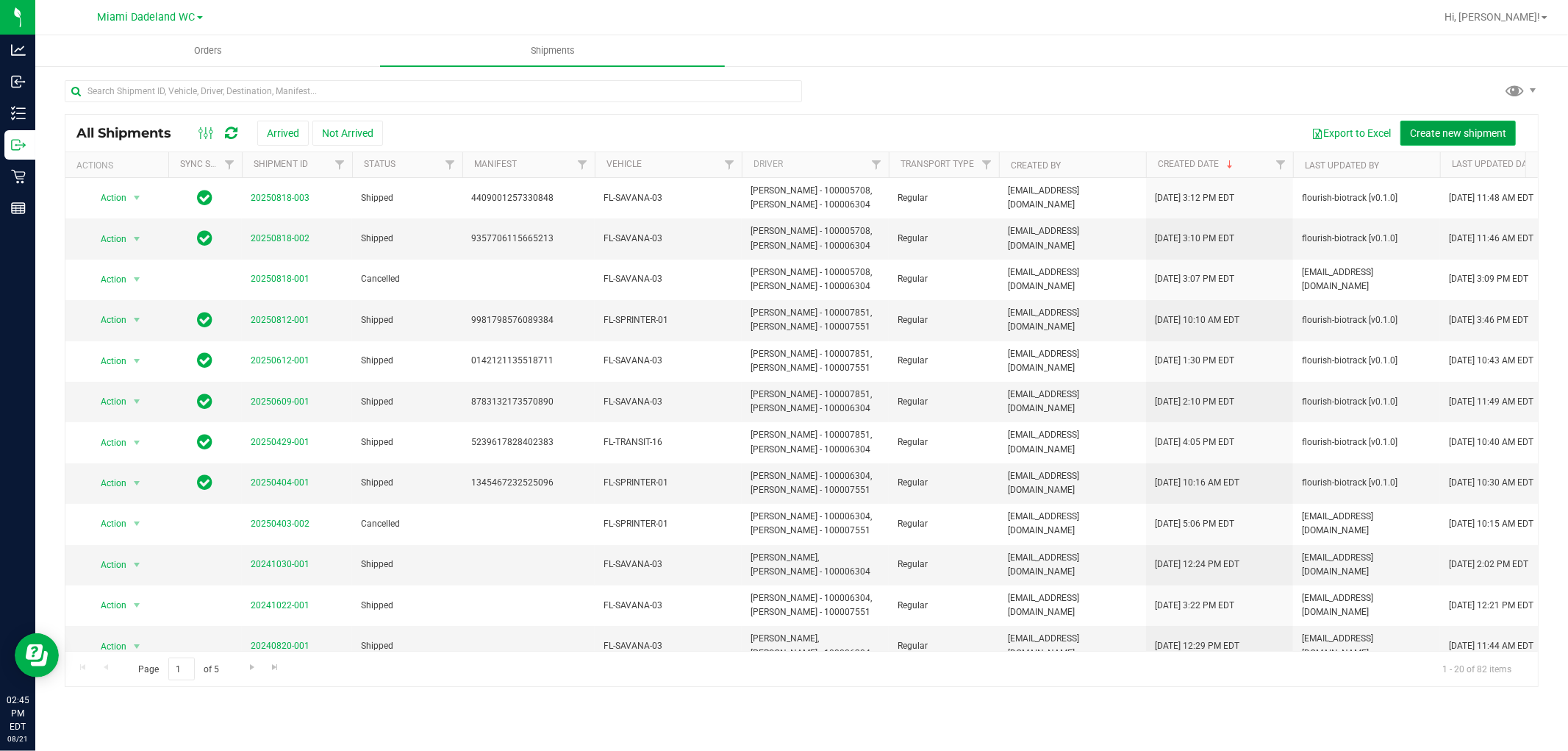
click at [1441, 137] on span "Create new shipment" at bounding box center [1459, 133] width 97 height 12
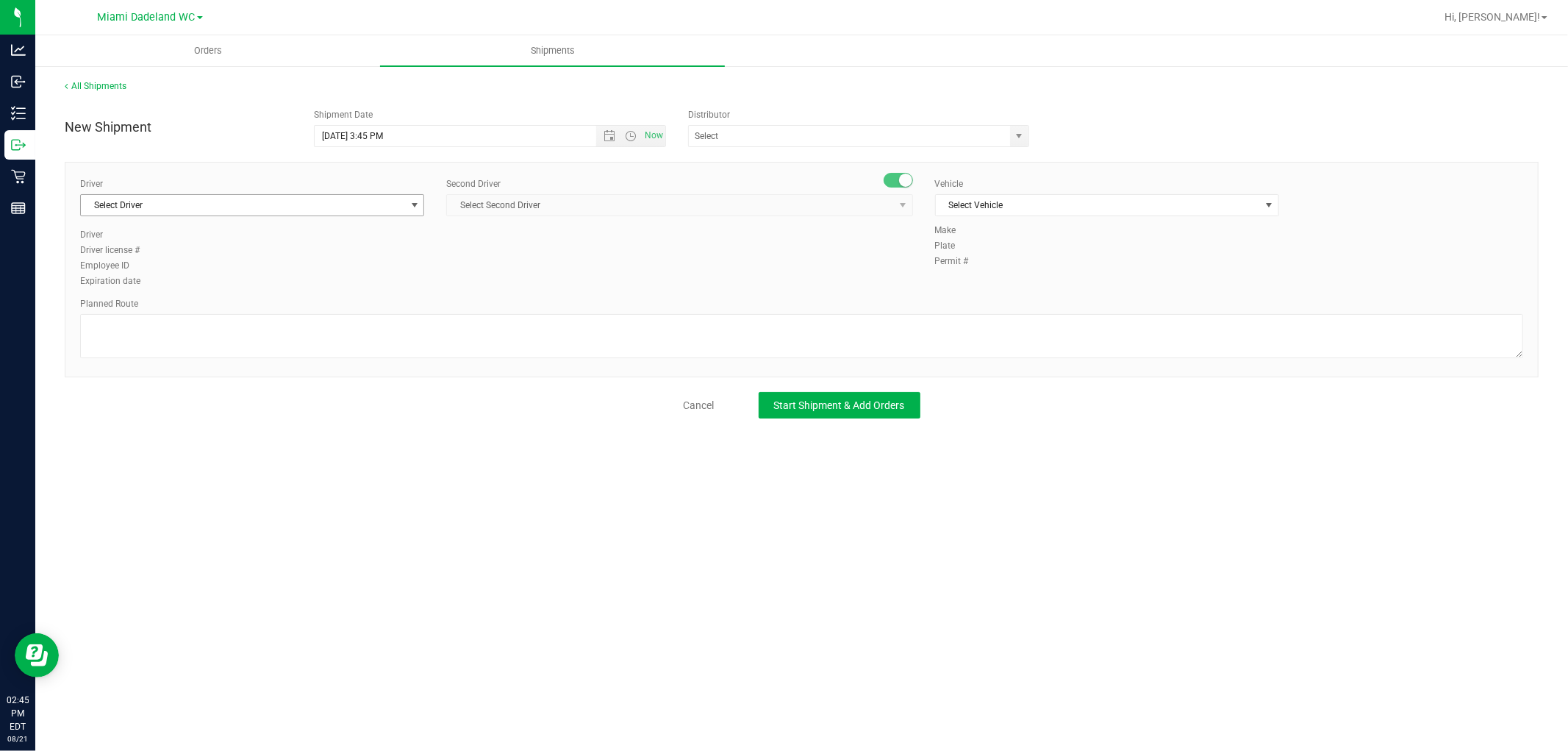
click at [365, 200] on span "Select Driver" at bounding box center [243, 205] width 324 height 20
click at [270, 205] on span "Select Driver" at bounding box center [243, 205] width 324 height 20
type input "a"
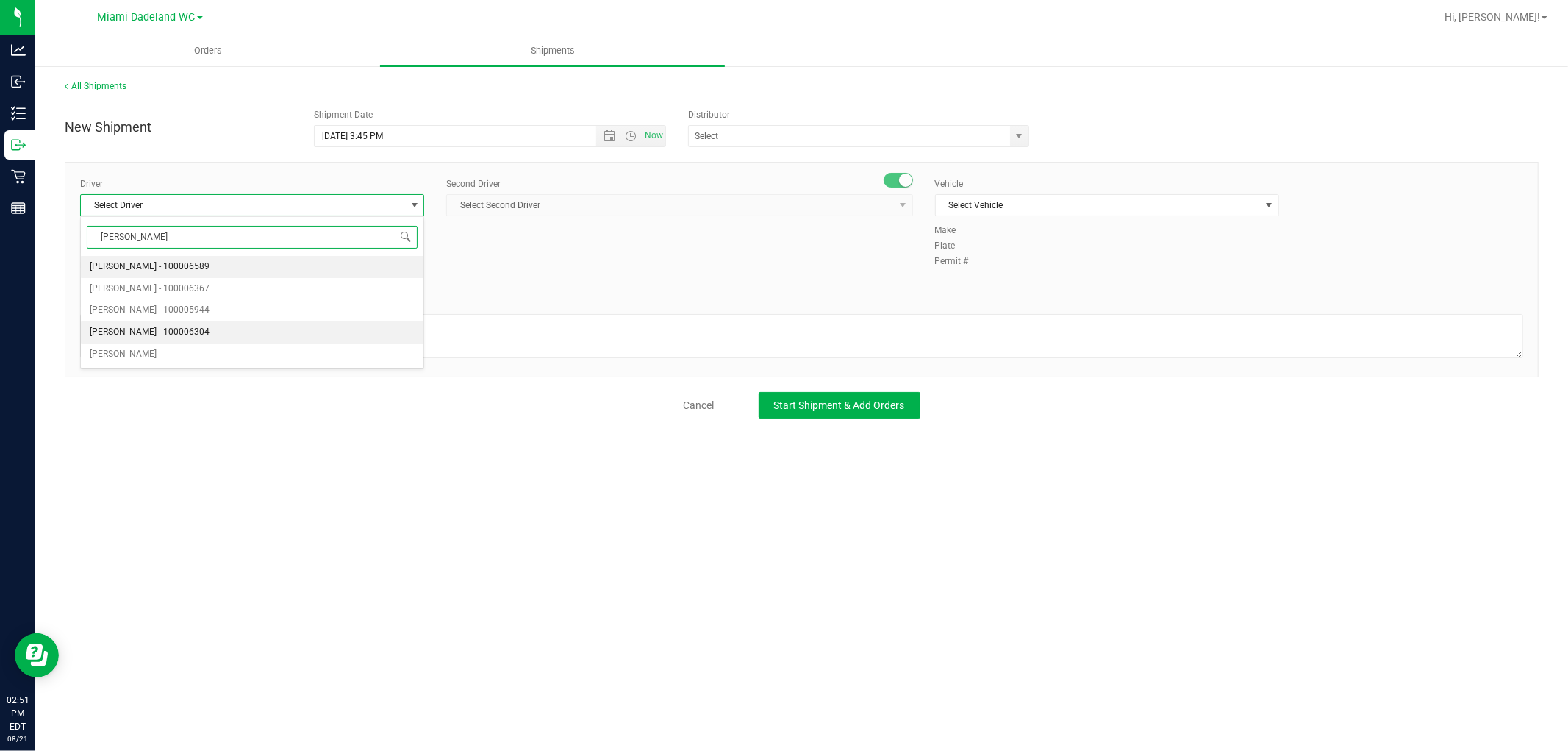
click at [251, 329] on li "[PERSON_NAME] - 100006304" at bounding box center [252, 333] width 343 height 22
type input "[PERSON_NAME]"
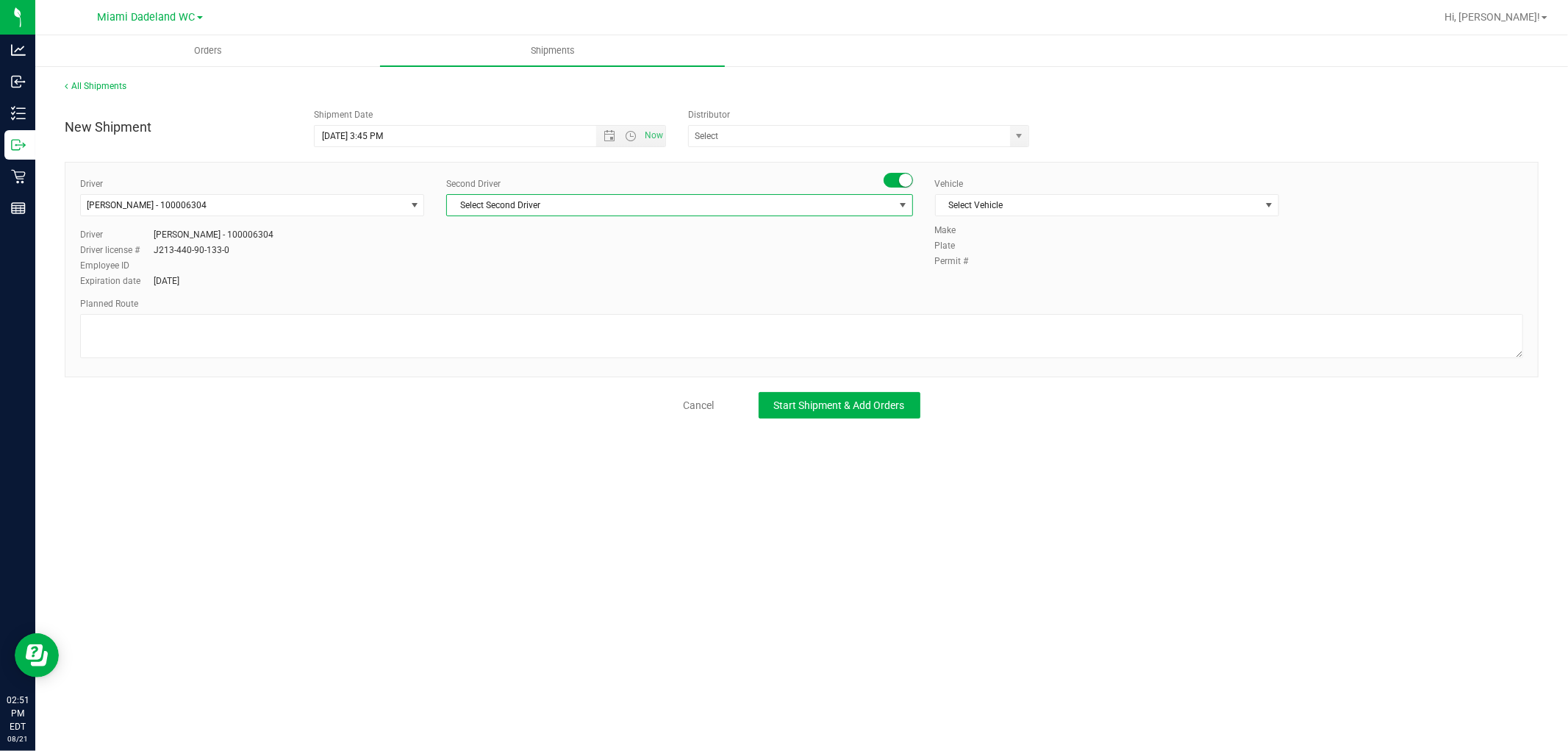
click at [516, 206] on span "Select Second Driver" at bounding box center [670, 205] width 446 height 20
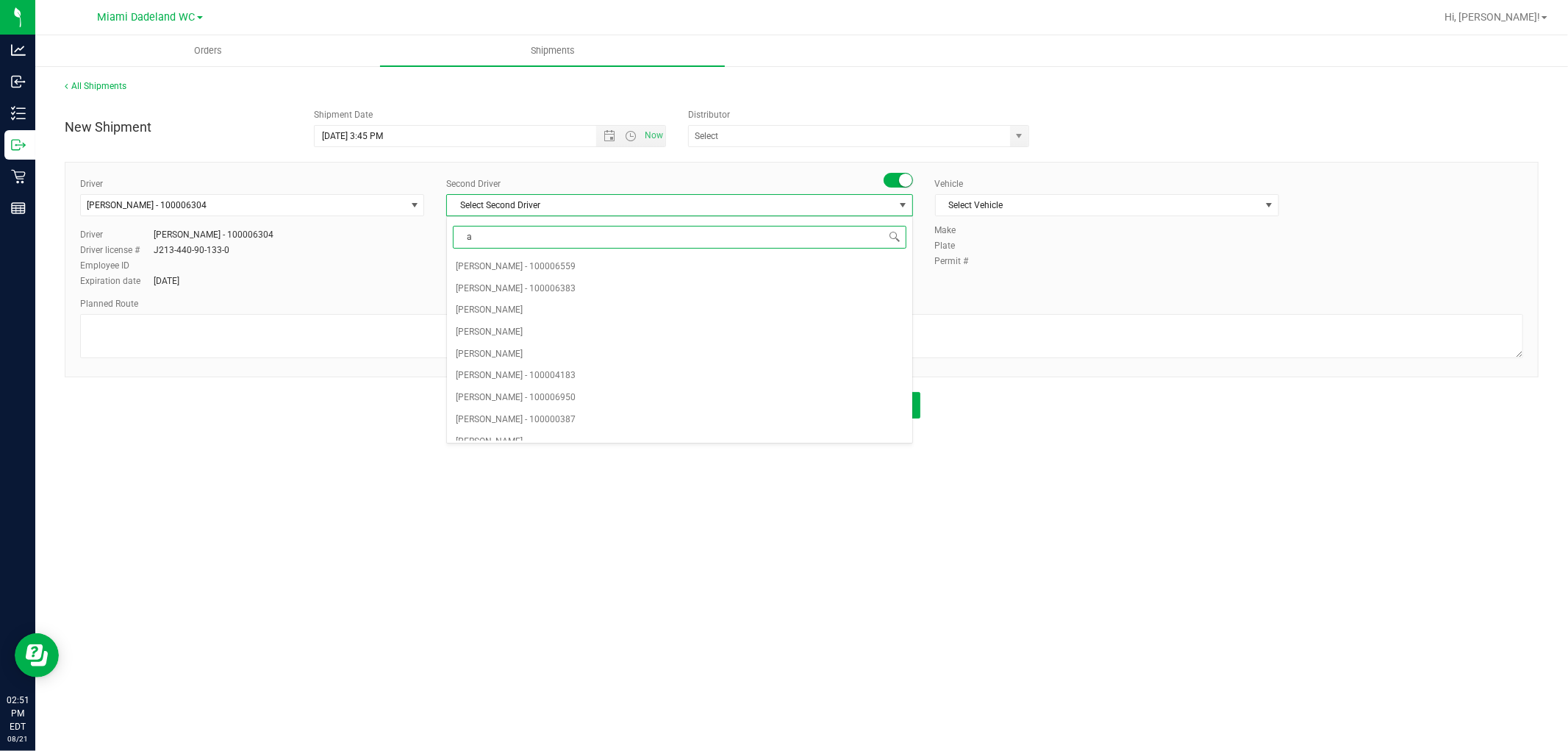
type input "ab"
click at [575, 283] on li "[PERSON_NAME] - 100004013" at bounding box center [679, 289] width 465 height 22
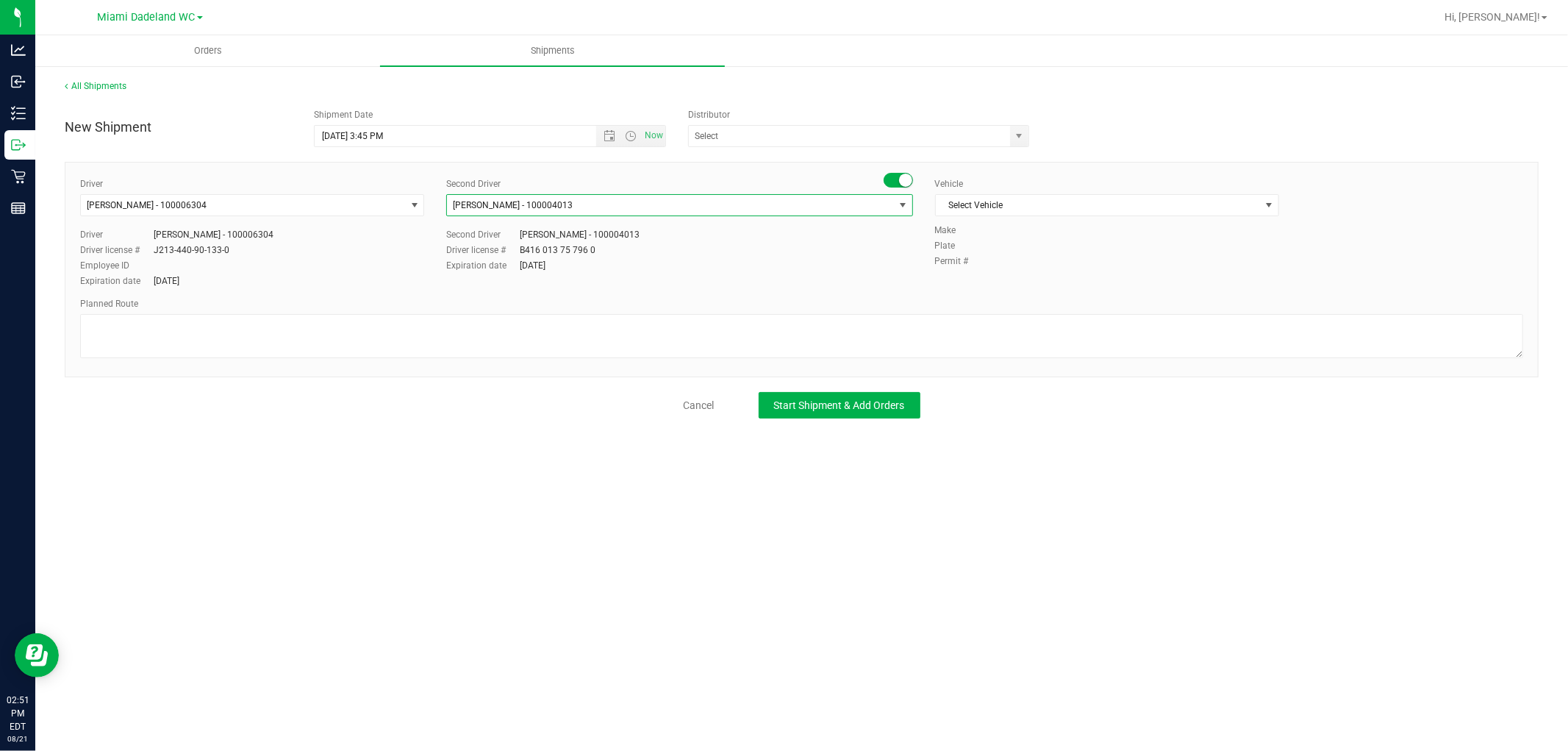
click at [618, 211] on span "[PERSON_NAME] - 100004013" at bounding box center [670, 205] width 446 height 20
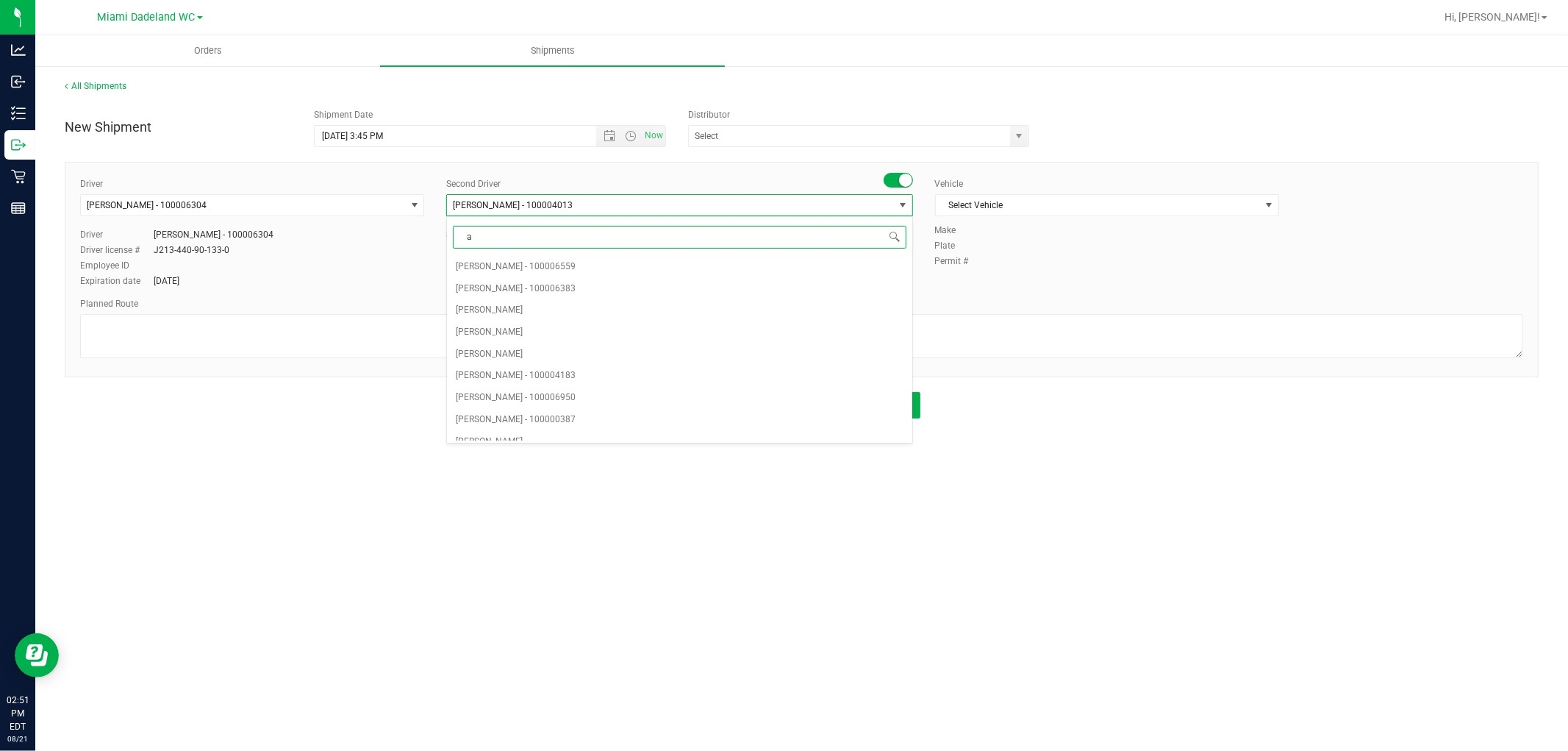
type input "ab"
click at [605, 418] on li "[PERSON_NAME] - 100007851" at bounding box center [679, 420] width 465 height 22
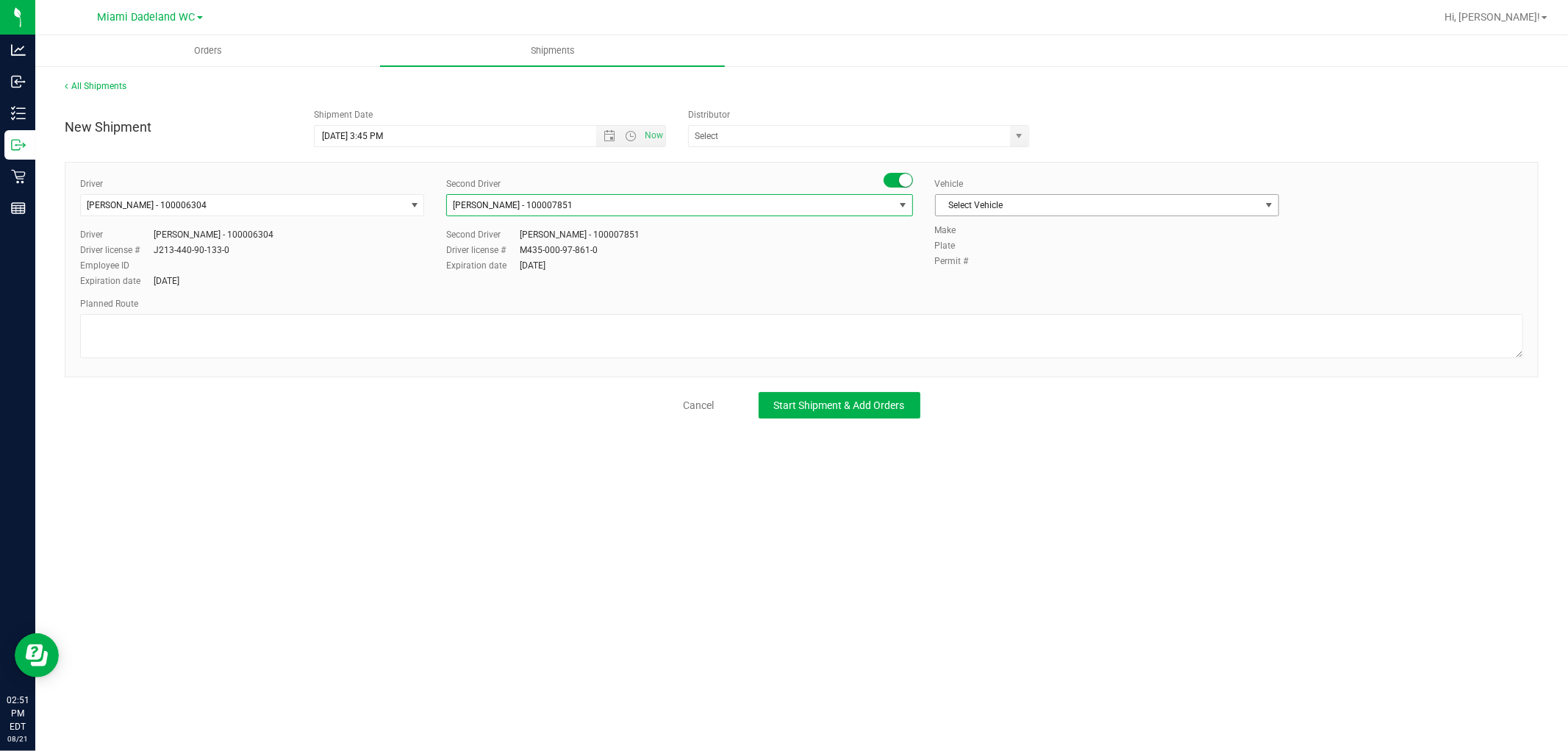
click at [1076, 211] on span "Select Vehicle" at bounding box center [1098, 205] width 324 height 20
click at [1108, 197] on span "Select Vehicle" at bounding box center [1098, 205] width 324 height 20
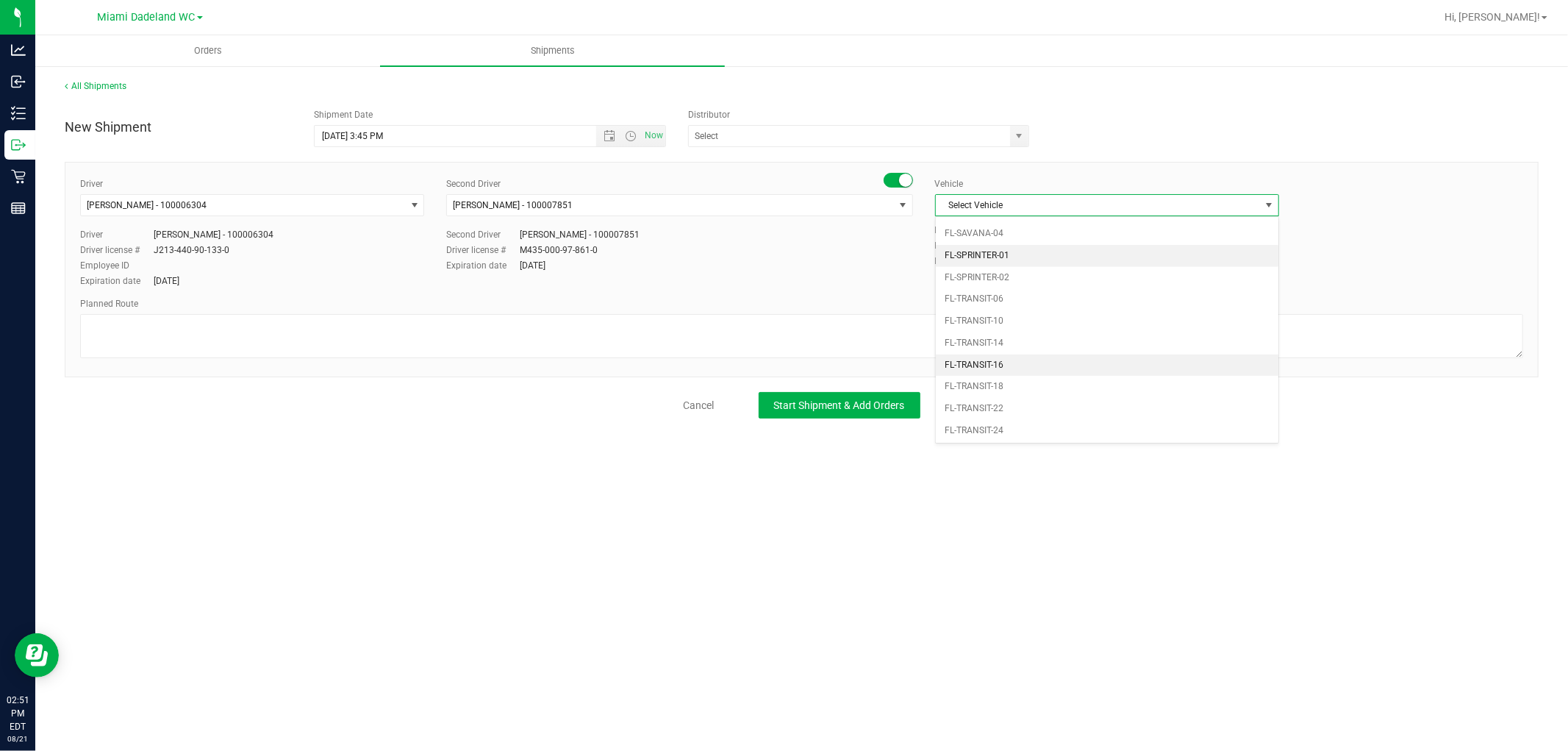
scroll to position [708, 0]
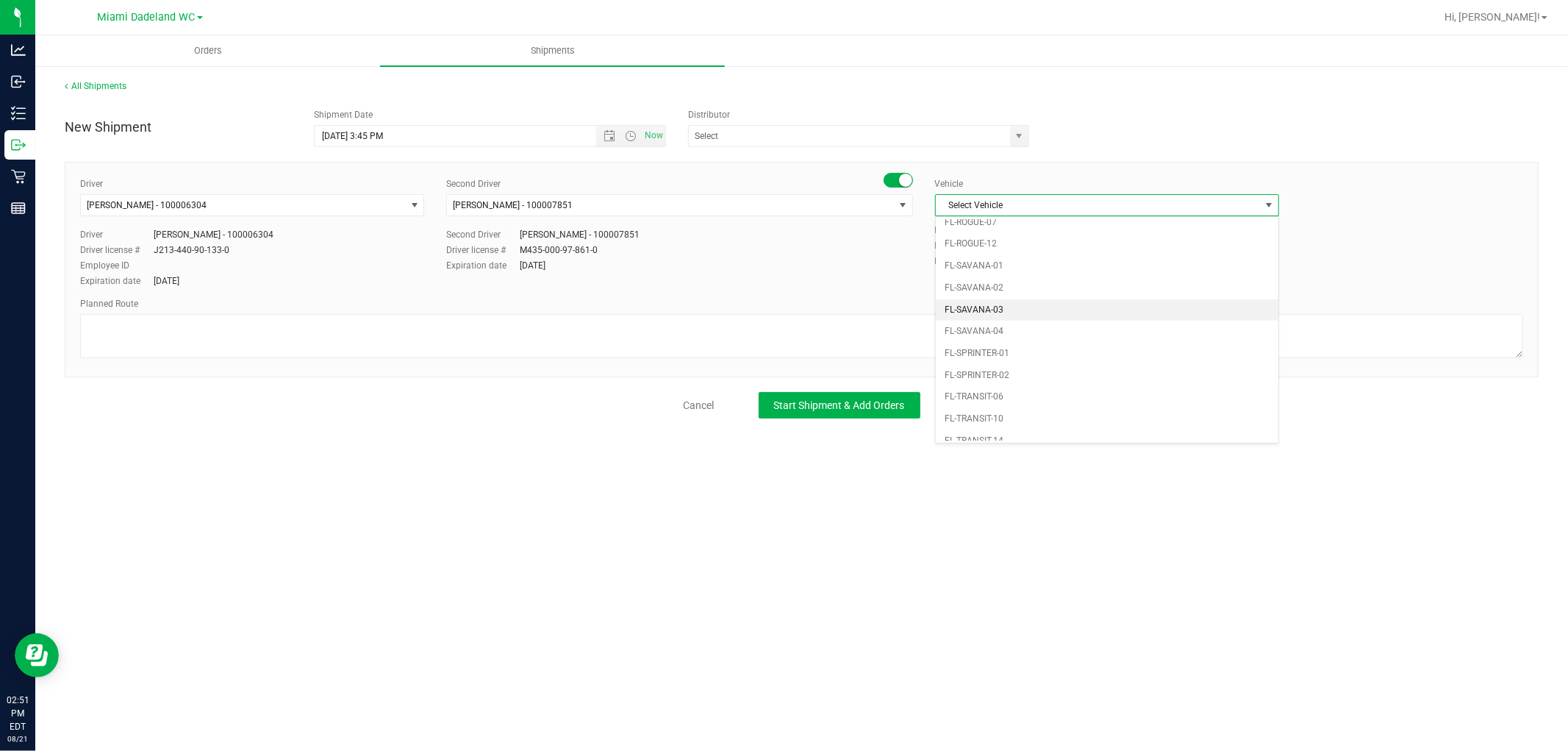
click at [1156, 311] on li "FL-SAVANA-03" at bounding box center [1108, 311] width 343 height 22
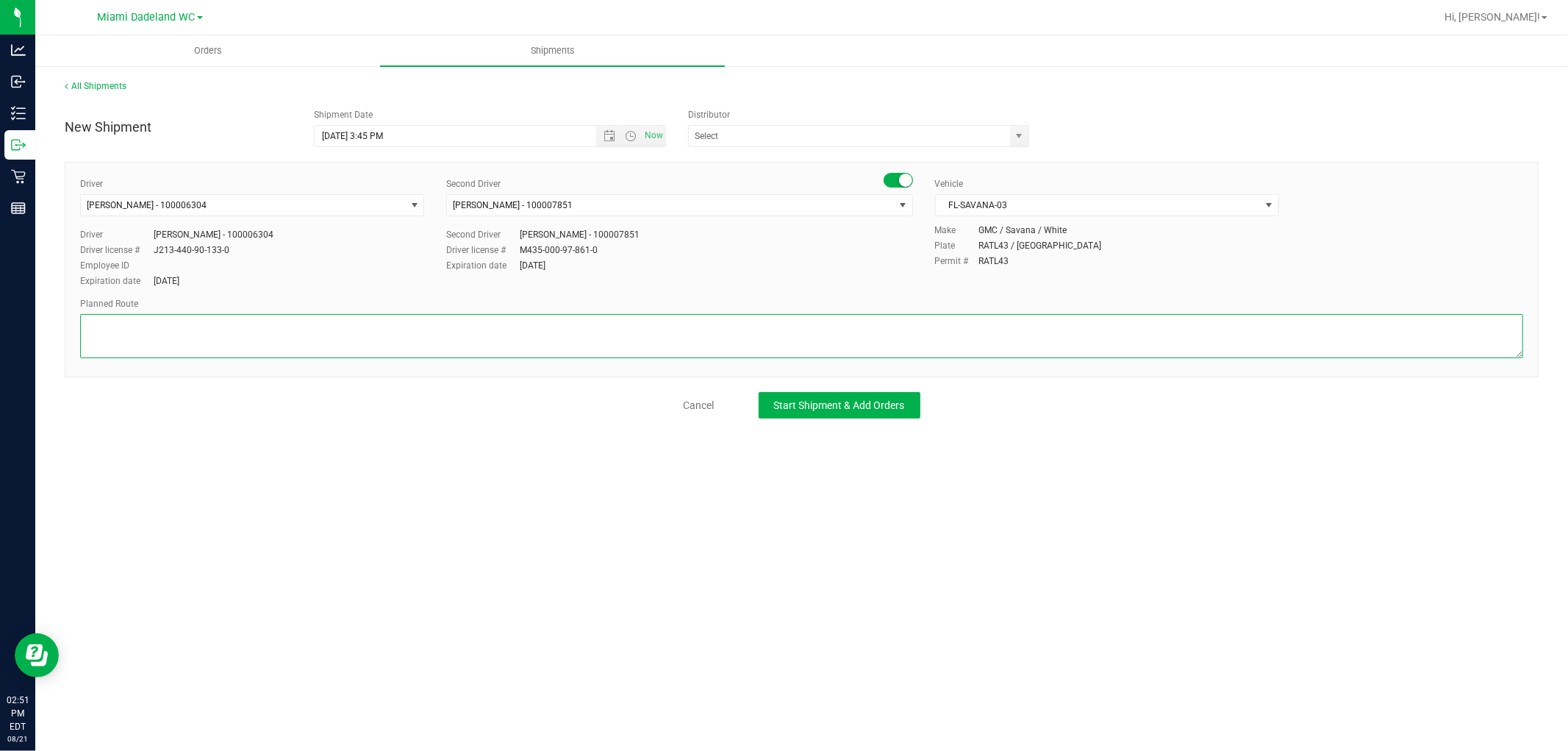
click at [522, 346] on textarea at bounding box center [801, 336] width 1443 height 44
type textarea "MIA TO WPB DC"
click at [804, 410] on span "Start Shipment & Add Orders" at bounding box center [840, 406] width 131 height 12
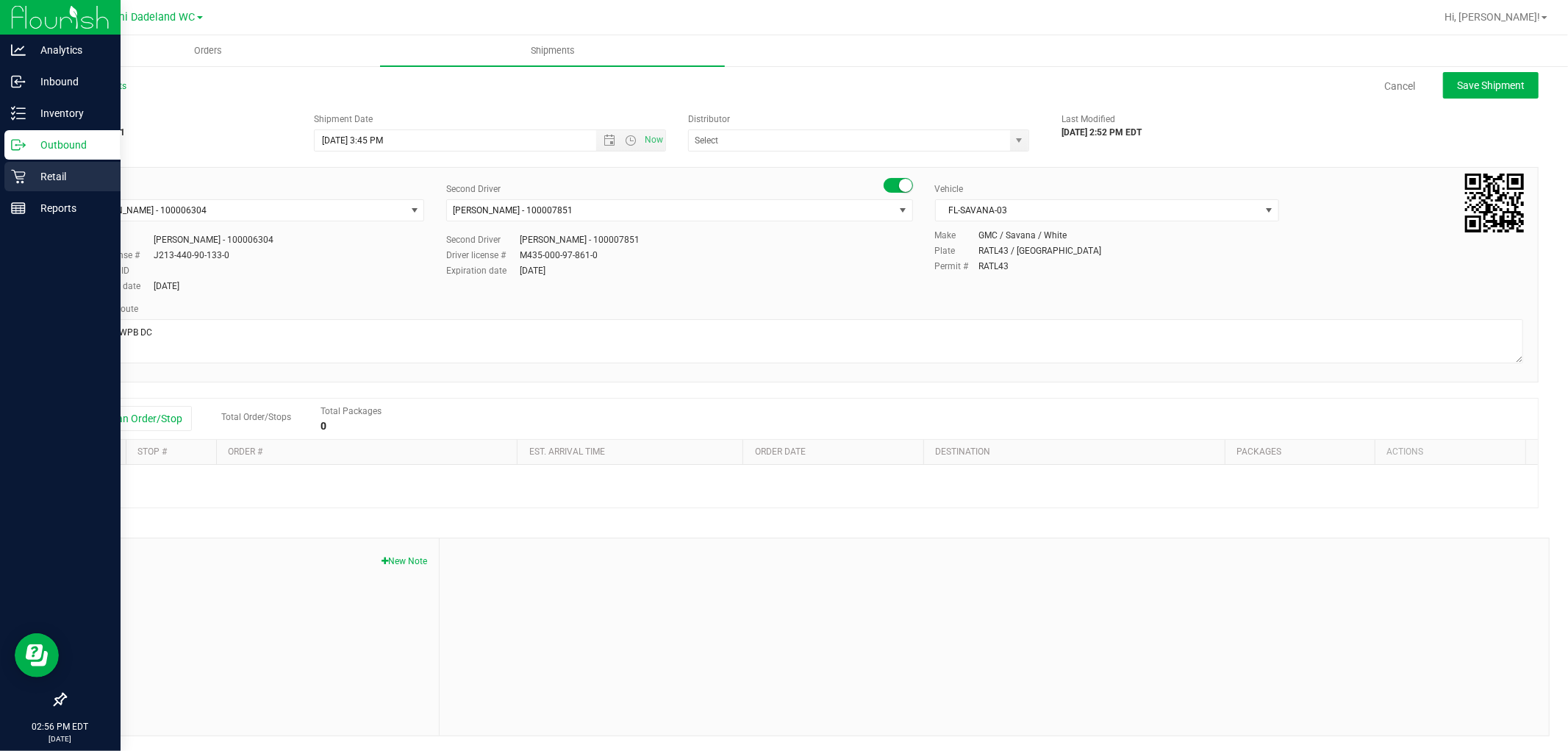
click at [77, 177] on p "Retail" at bounding box center [70, 177] width 88 height 18
